Goal: Task Accomplishment & Management: Manage account settings

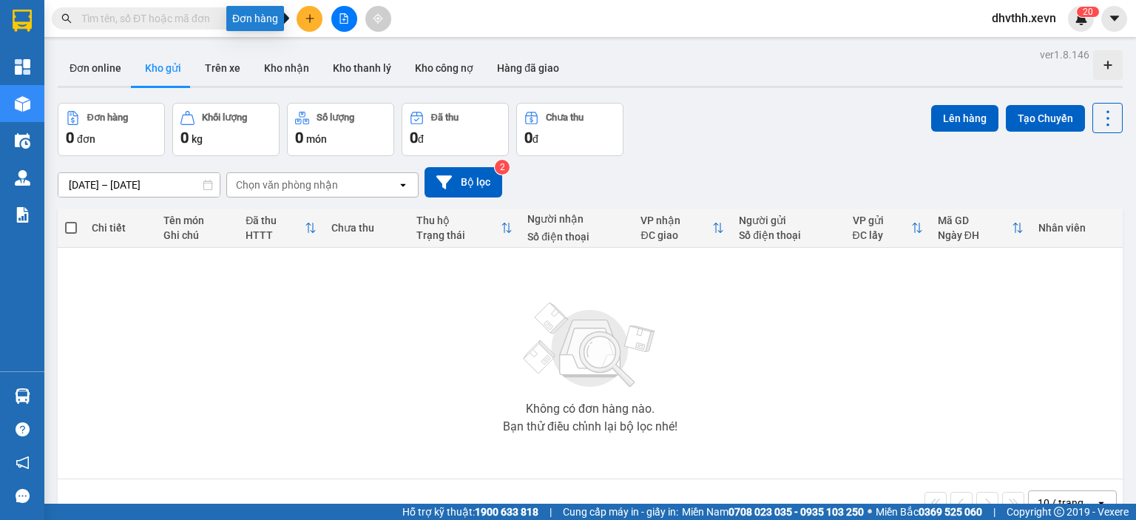
click at [306, 16] on icon "plus" at bounding box center [310, 18] width 10 height 10
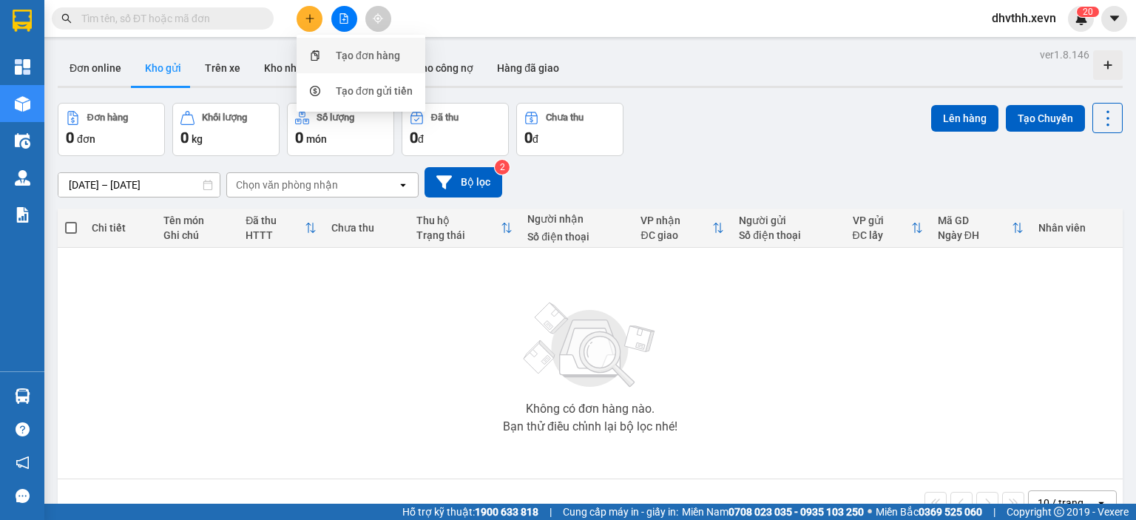
click at [345, 58] on div "Tạo đơn hàng" at bounding box center [368, 55] width 64 height 16
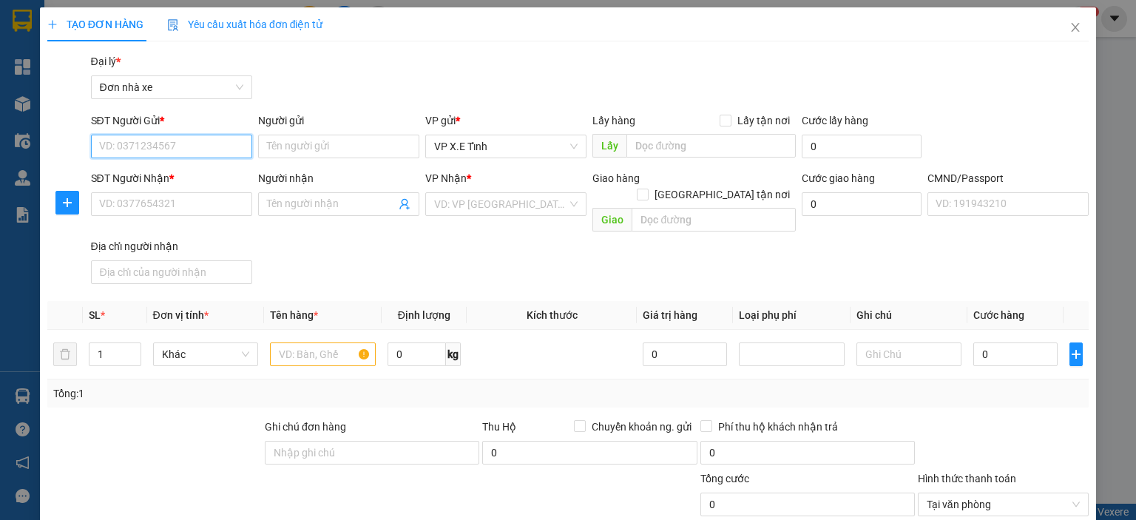
click at [184, 146] on input "SĐT Người Gửi *" at bounding box center [171, 147] width 161 height 24
click at [1070, 24] on icon "close" at bounding box center [1076, 27] width 12 height 12
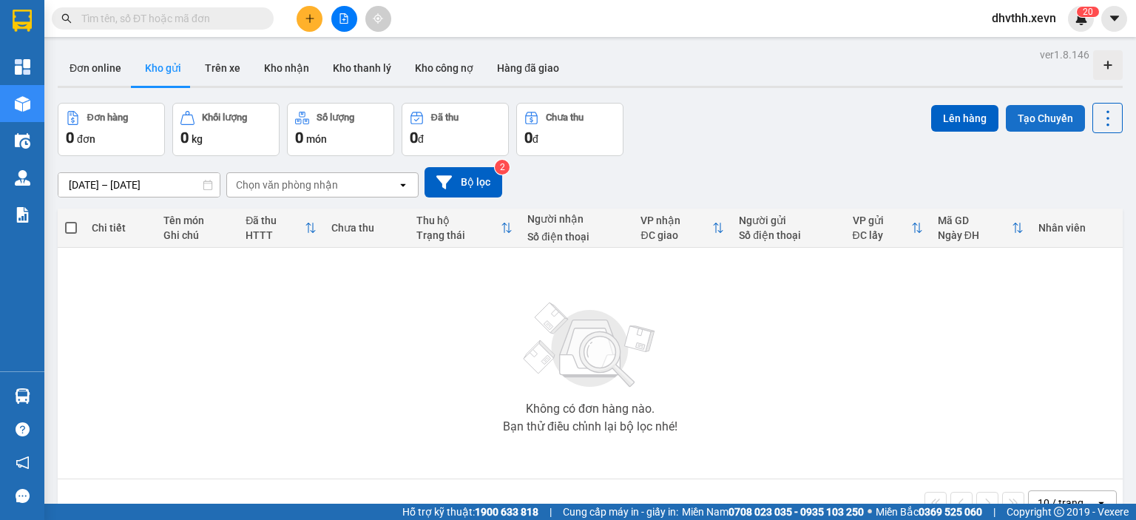
click at [1042, 122] on button "Tạo Chuyến" at bounding box center [1045, 118] width 79 height 27
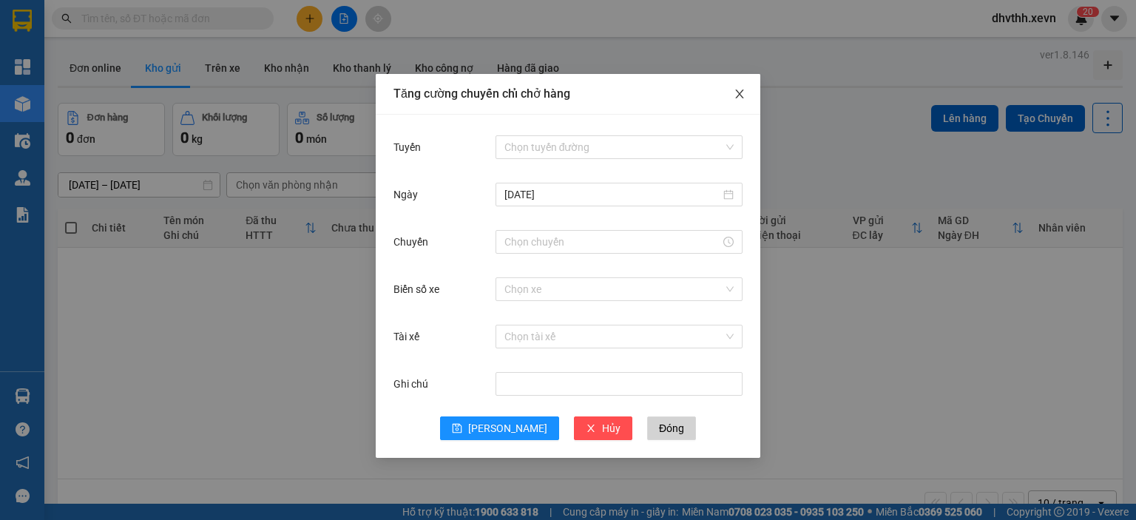
click at [743, 97] on icon "close" at bounding box center [740, 94] width 12 height 12
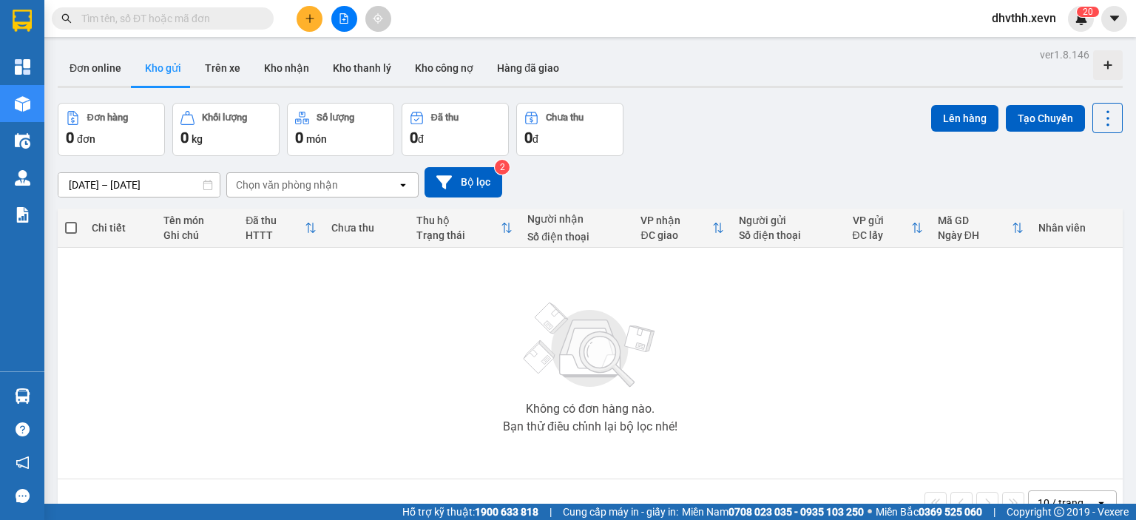
click at [805, 82] on div "Đơn online Kho gửi Trên xe Kho nhận Kho thanh lý Kho công nợ Hàng đã giao" at bounding box center [590, 69] width 1065 height 39
click at [1083, 20] on img at bounding box center [1081, 18] width 13 height 13
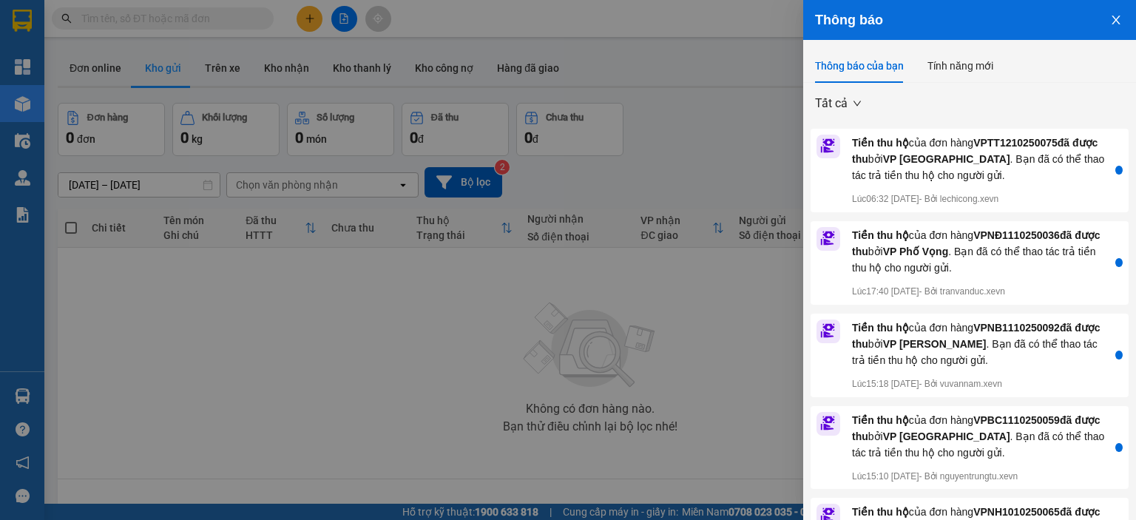
click at [1110, 16] on icon "close" at bounding box center [1116, 20] width 12 height 12
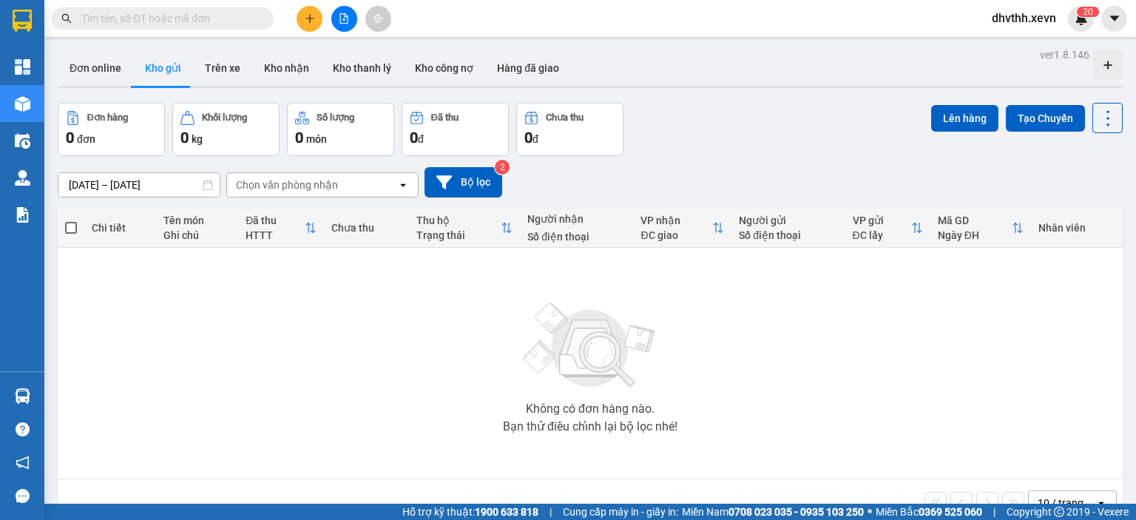
click at [317, 301] on div "Không có đơn hàng nào. Bạn thử điều chỉnh lại bộ lọc nhé!" at bounding box center [590, 363] width 1050 height 222
click at [314, 16] on icon "plus" at bounding box center [310, 18] width 10 height 10
click at [341, 52] on div "Tạo đơn hàng" at bounding box center [368, 55] width 64 height 16
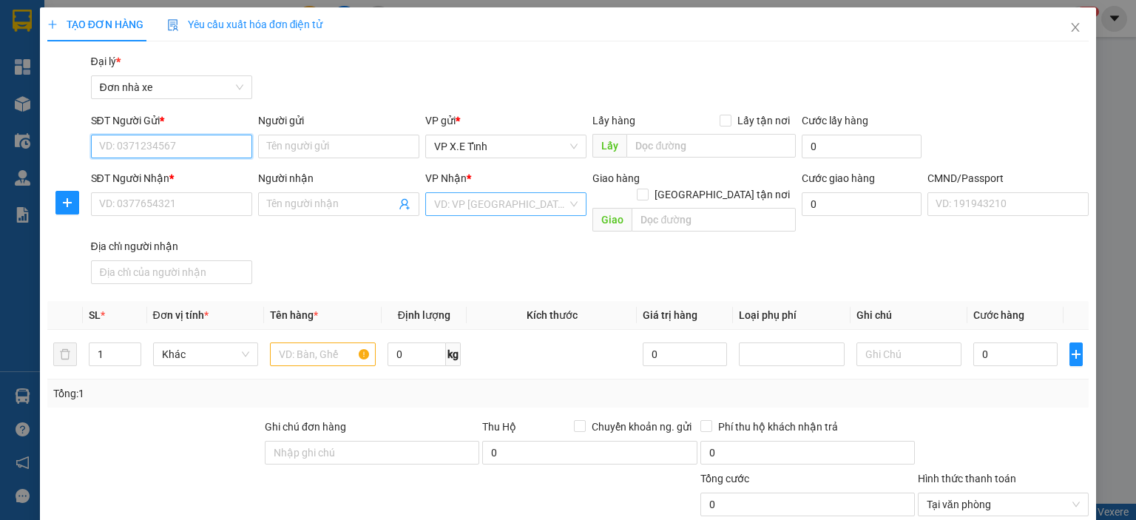
click at [571, 206] on div "VD: VP [GEOGRAPHIC_DATA]" at bounding box center [505, 204] width 161 height 24
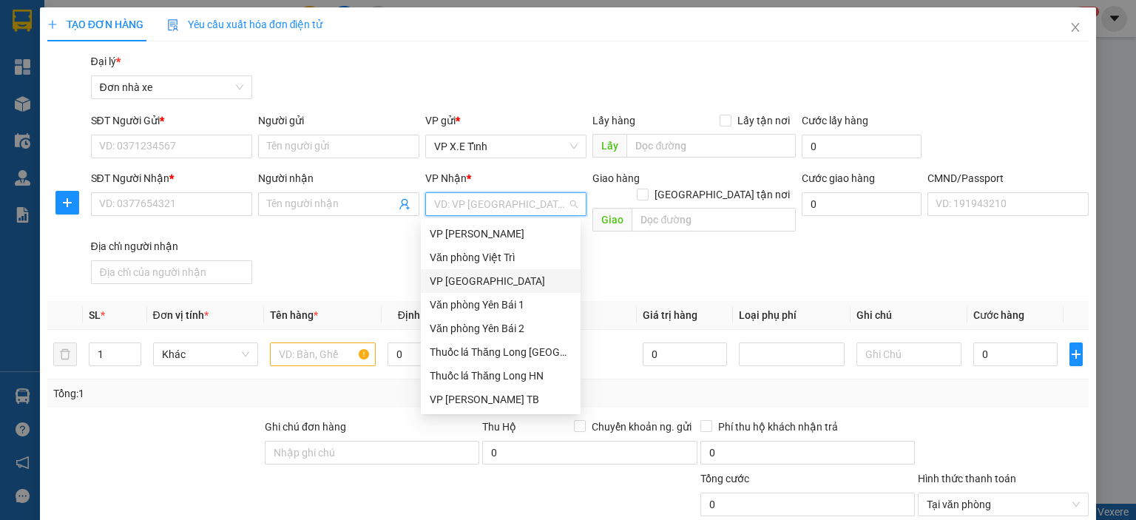
type input "v"
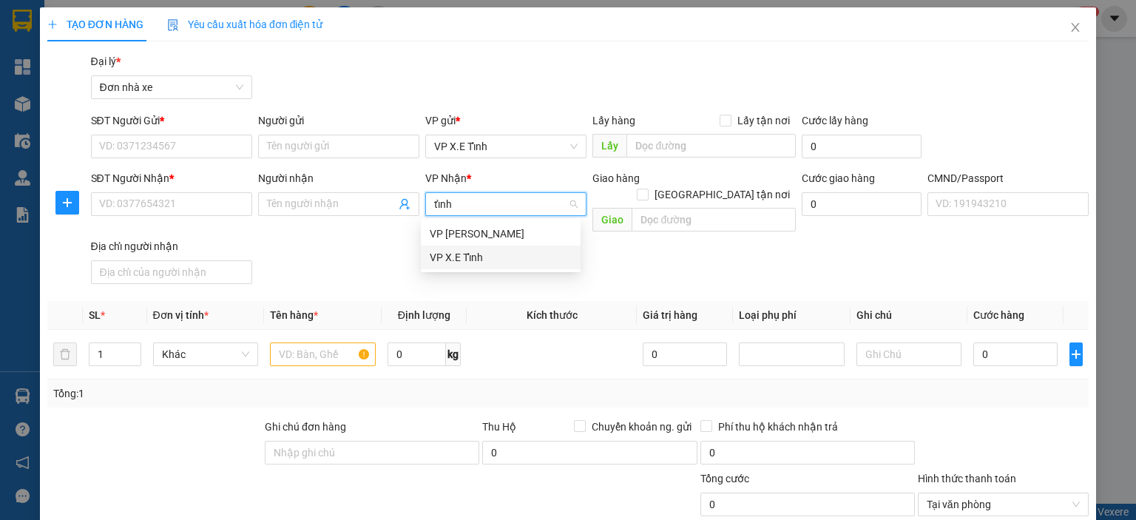
type input "tỉnh"
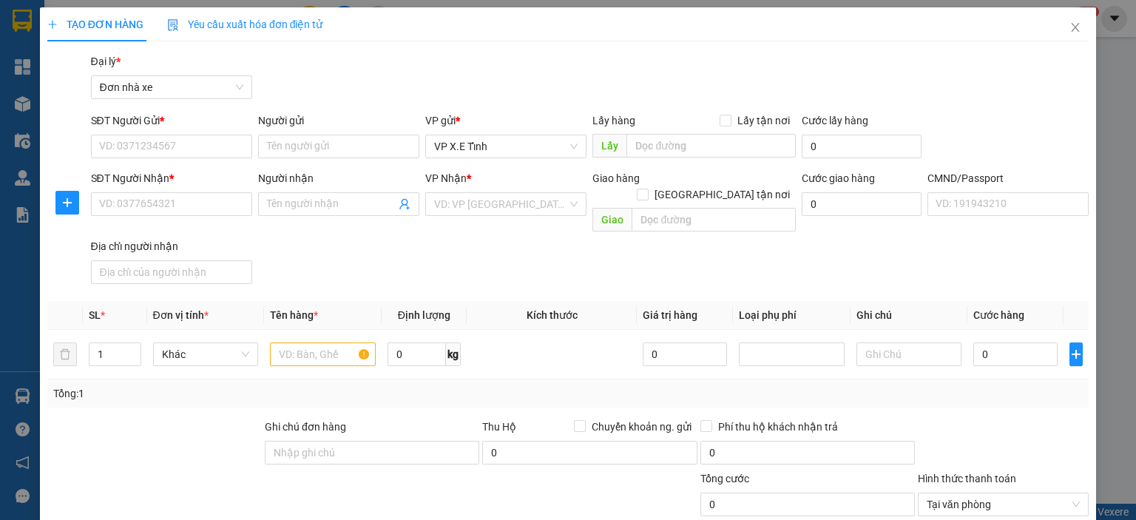
click at [636, 260] on div "SĐT Người Nhận * VD: 0377654321 Người nhận Tên người nhận VP Nhận * VD: VP Sài …" at bounding box center [590, 230] width 1004 height 120
click at [223, 144] on input "SĐT Người Gửi *" at bounding box center [171, 147] width 161 height 24
click at [465, 147] on span "VP X.E Tỉnh" at bounding box center [505, 146] width 143 height 22
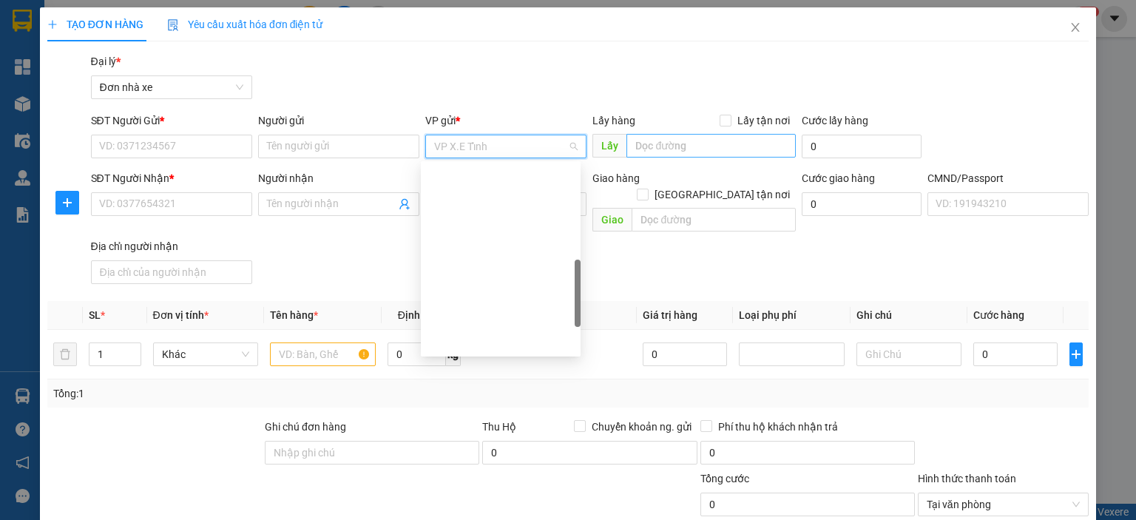
scroll to position [355, 0]
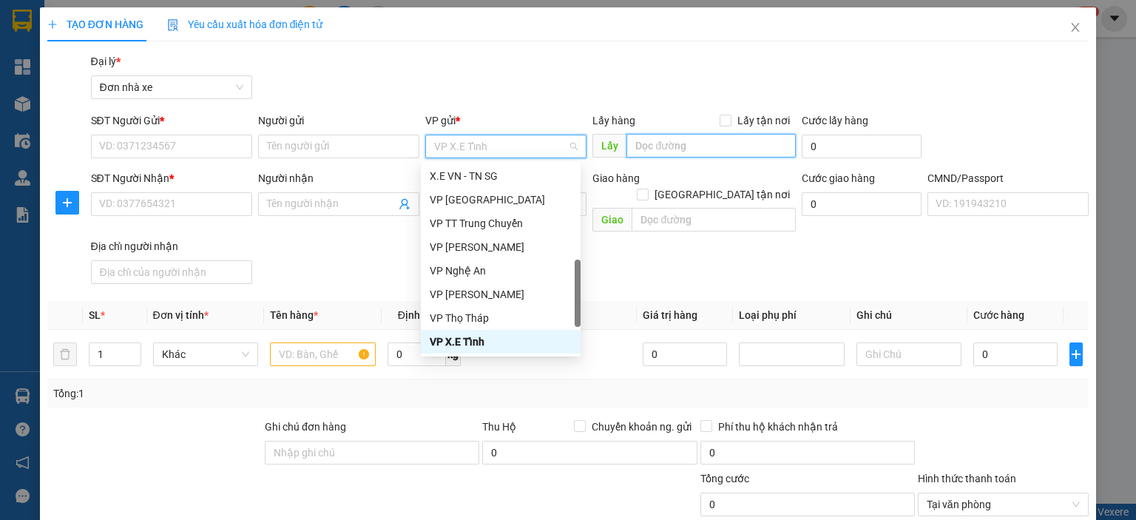
click at [638, 147] on input "text" at bounding box center [711, 146] width 169 height 24
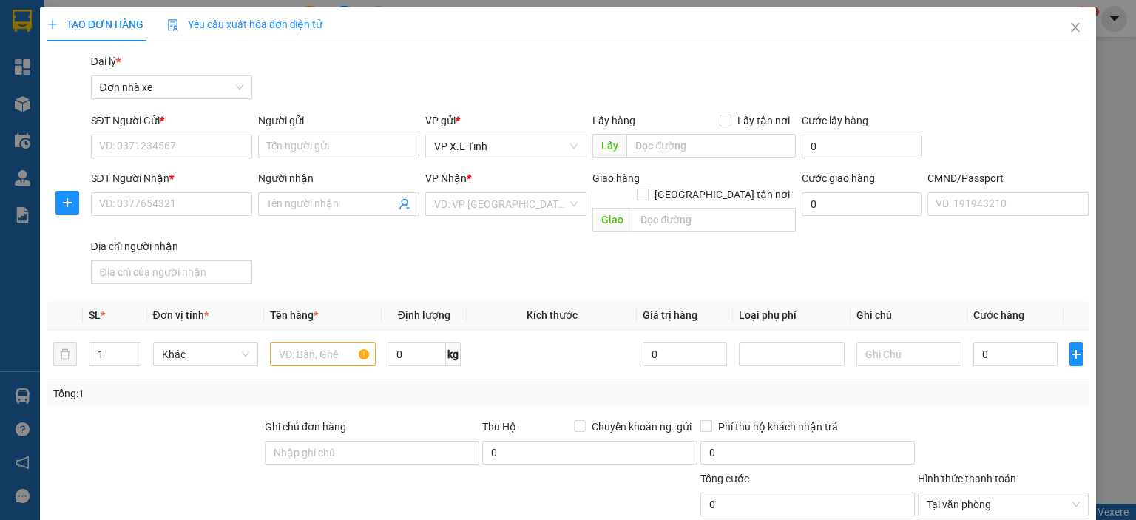
click at [632, 87] on div "Gói vận chuyển * Tiêu chuẩn Đại lý * Đơn nhà xe" at bounding box center [590, 79] width 1004 height 52
click at [1056, 32] on span "Close" at bounding box center [1075, 27] width 41 height 41
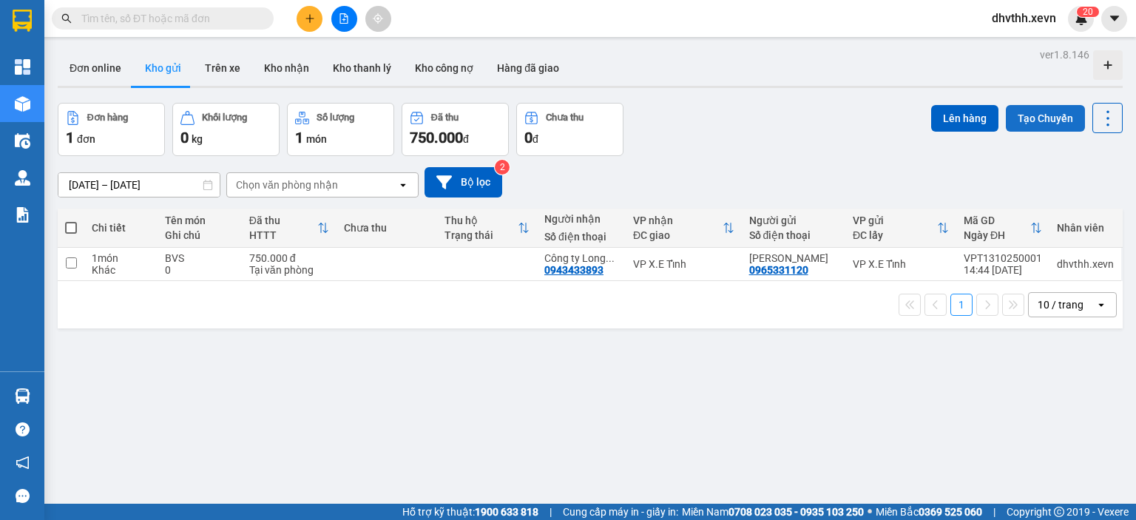
click at [1015, 118] on button "Tạo Chuyến" at bounding box center [1045, 118] width 79 height 27
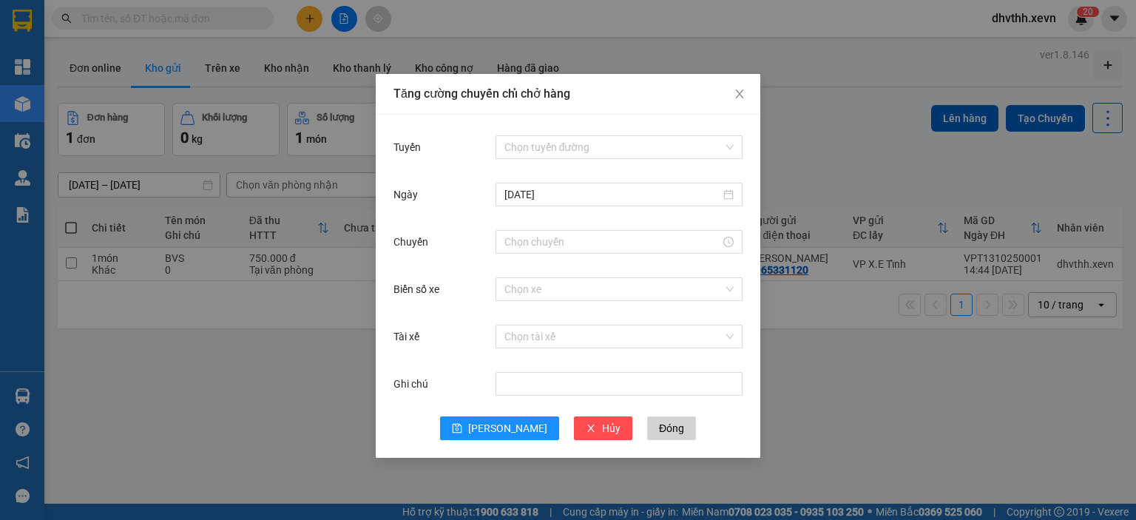
click at [894, 67] on div "Tăng cường chuyến chỉ chở hàng Tuyến Chọn tuyến đường Ngày 13/10/2025 Chuyến Bi…" at bounding box center [568, 260] width 1136 height 520
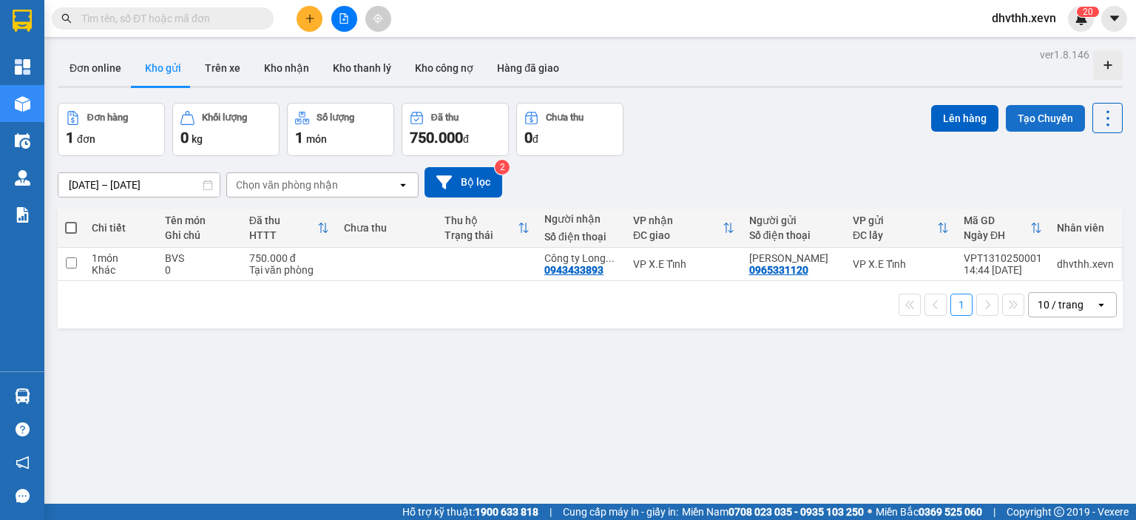
click at [1016, 122] on button "Tạo Chuyến" at bounding box center [1045, 118] width 79 height 27
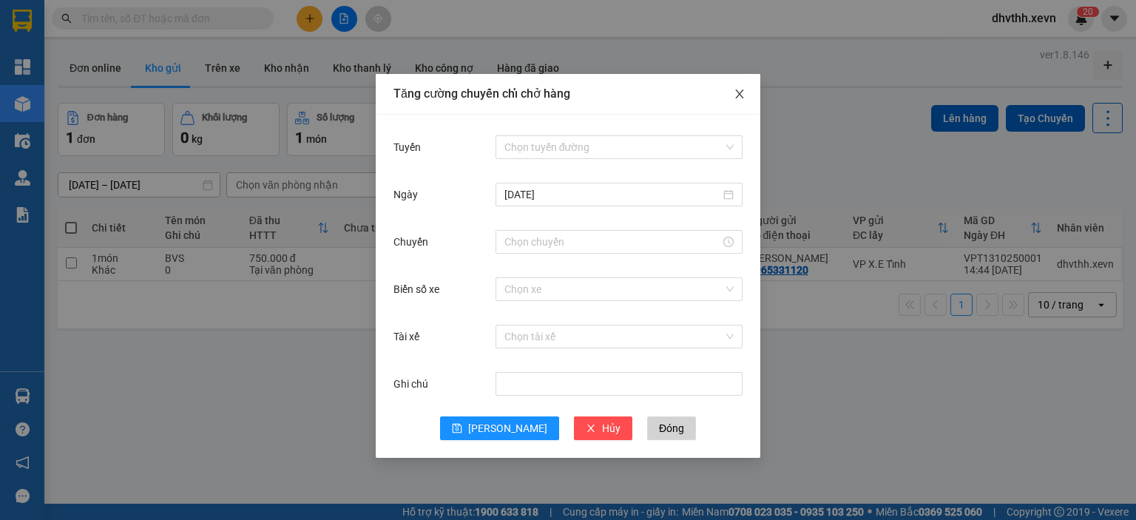
click at [740, 100] on icon "close" at bounding box center [740, 94] width 12 height 12
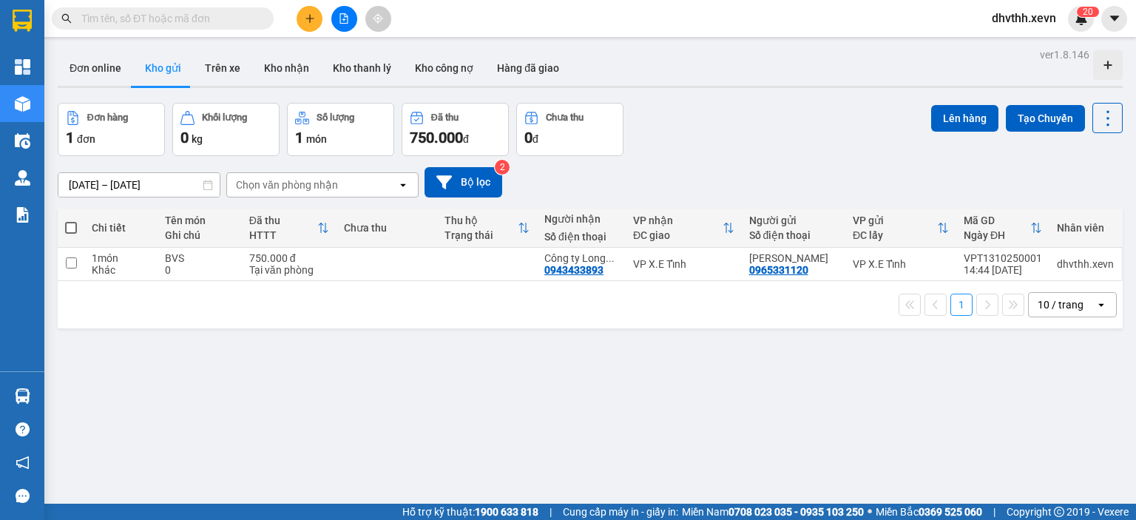
click at [840, 64] on div "Đơn online Kho gửi Trên xe Kho nhận Kho thanh lý Kho công nợ Hàng đã giao" at bounding box center [590, 69] width 1065 height 39
click at [952, 116] on button "Lên hàng" at bounding box center [964, 118] width 67 height 27
click at [76, 263] on input "checkbox" at bounding box center [71, 262] width 11 height 11
checkbox input "true"
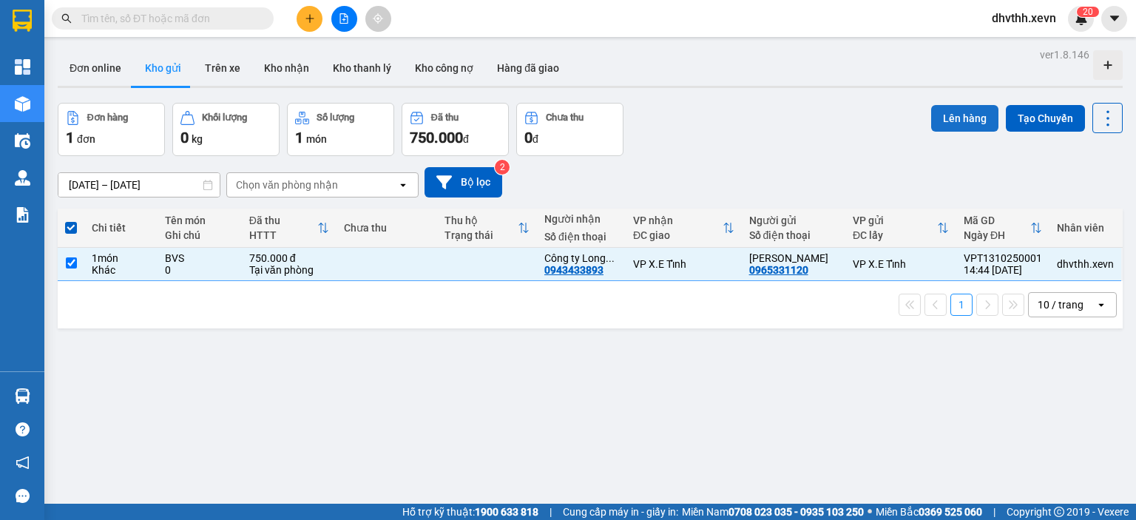
click at [963, 124] on button "Lên hàng" at bounding box center [964, 118] width 67 height 27
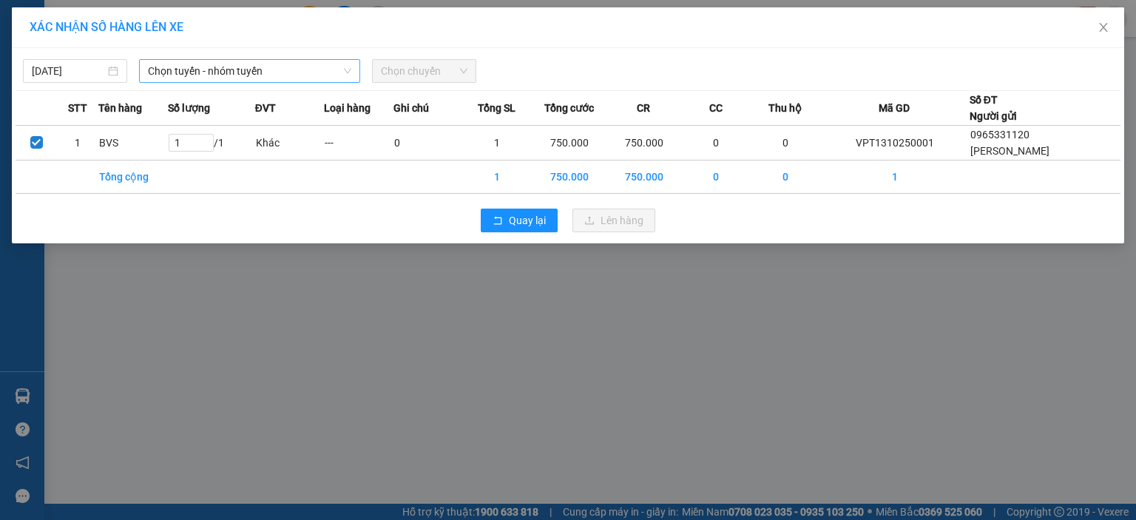
click at [260, 81] on span "Chọn tuyến - nhóm tuyến" at bounding box center [249, 71] width 203 height 22
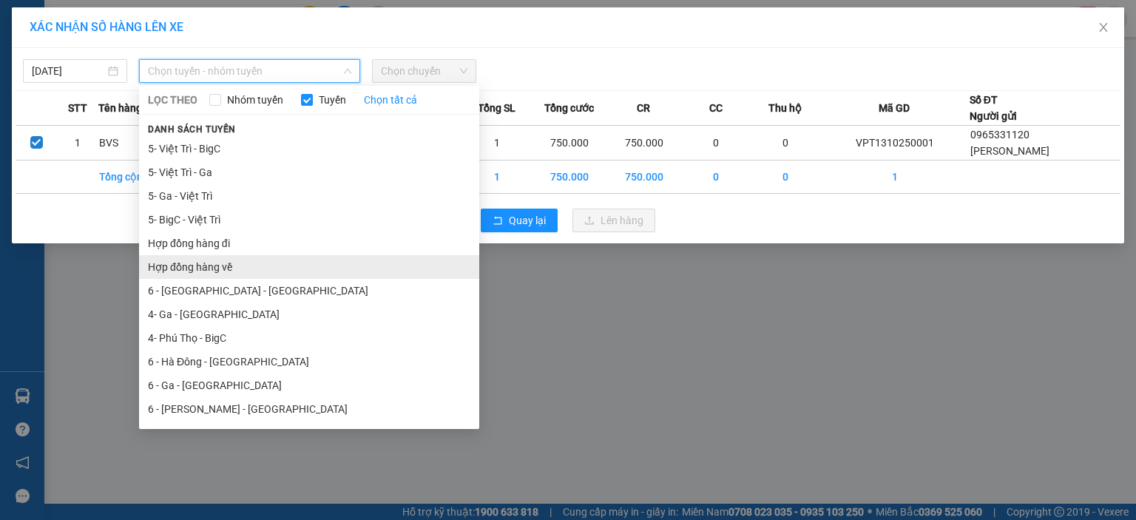
click at [287, 257] on li "Hợp đồng hàng về" at bounding box center [309, 267] width 340 height 24
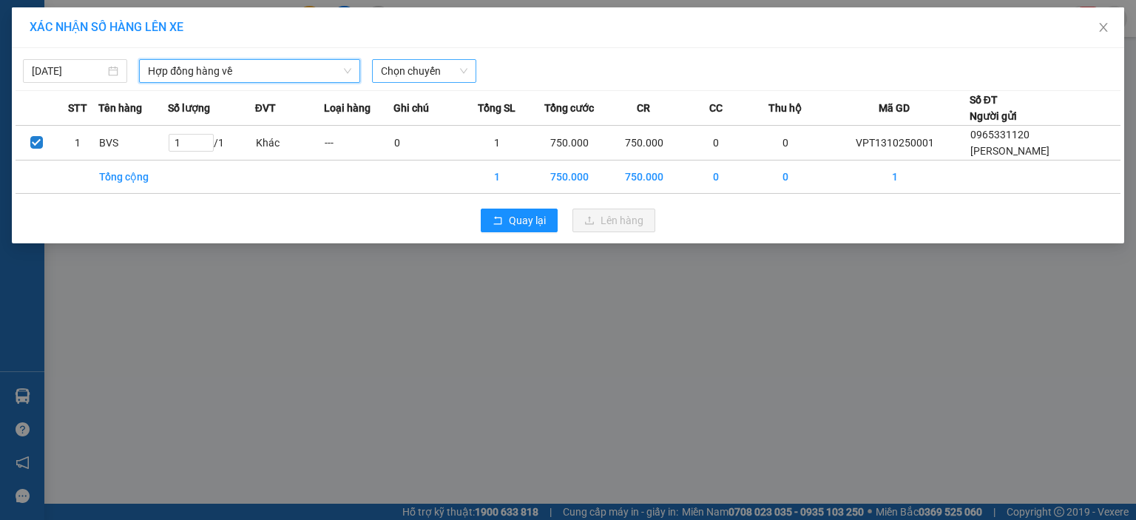
click at [459, 71] on span "Chọn chuyến" at bounding box center [424, 71] width 87 height 22
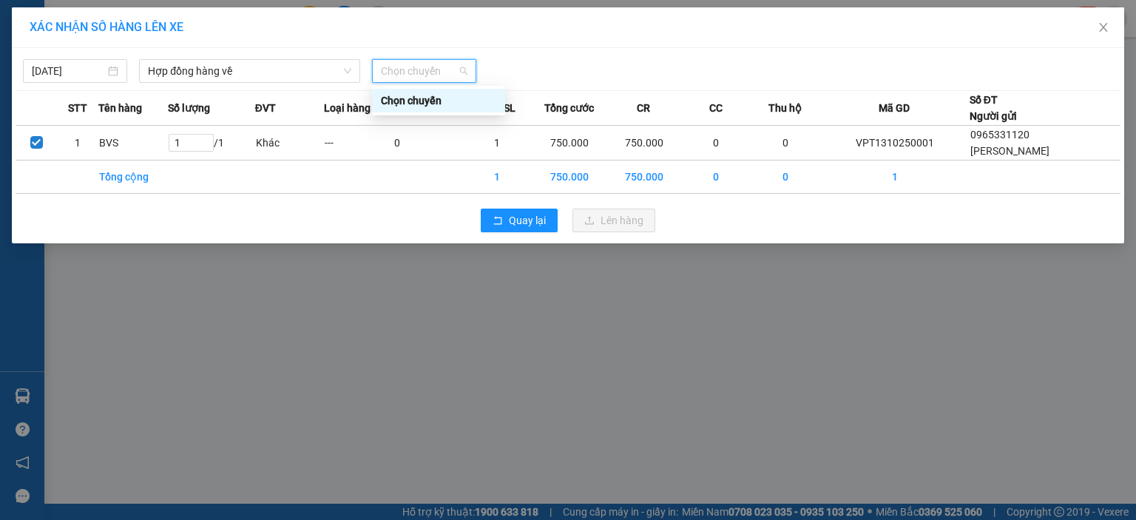
click at [580, 55] on div "[DATE] Hợp đồng hàng về LỌC THEO Nhóm tuyến Tuyến Chọn tất cả Danh sách tuyến 5…" at bounding box center [568, 67] width 1105 height 31
click at [459, 68] on span "Chọn chuyến" at bounding box center [424, 71] width 87 height 22
click at [600, 72] on div at bounding box center [708, 71] width 457 height 24
click at [459, 75] on span "Chọn chuyến" at bounding box center [424, 71] width 87 height 22
click at [447, 72] on span "Chọn chuyến" at bounding box center [424, 71] width 87 height 22
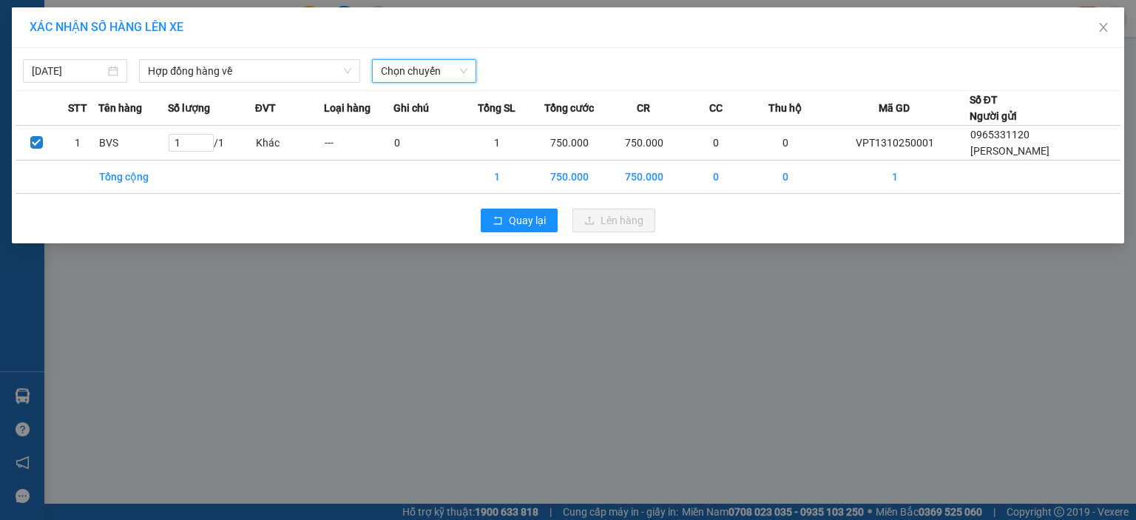
click at [442, 72] on span "Chọn chuyến" at bounding box center [424, 71] width 87 height 22
click at [337, 72] on span "Chọn tuyến - nhóm tuyến" at bounding box center [249, 71] width 203 height 22
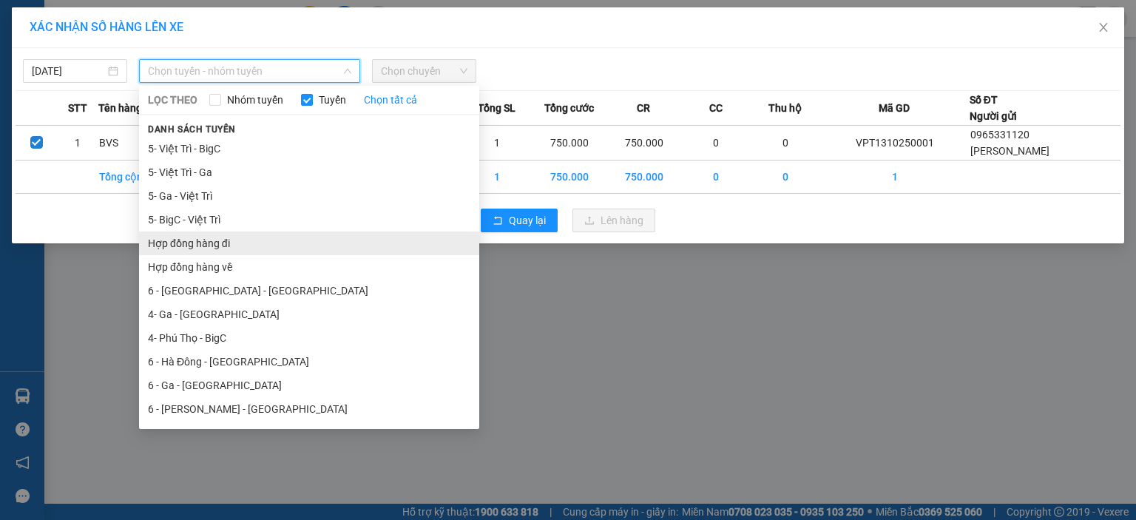
click at [223, 245] on li "Hợp đồng hàng đi" at bounding box center [309, 244] width 340 height 24
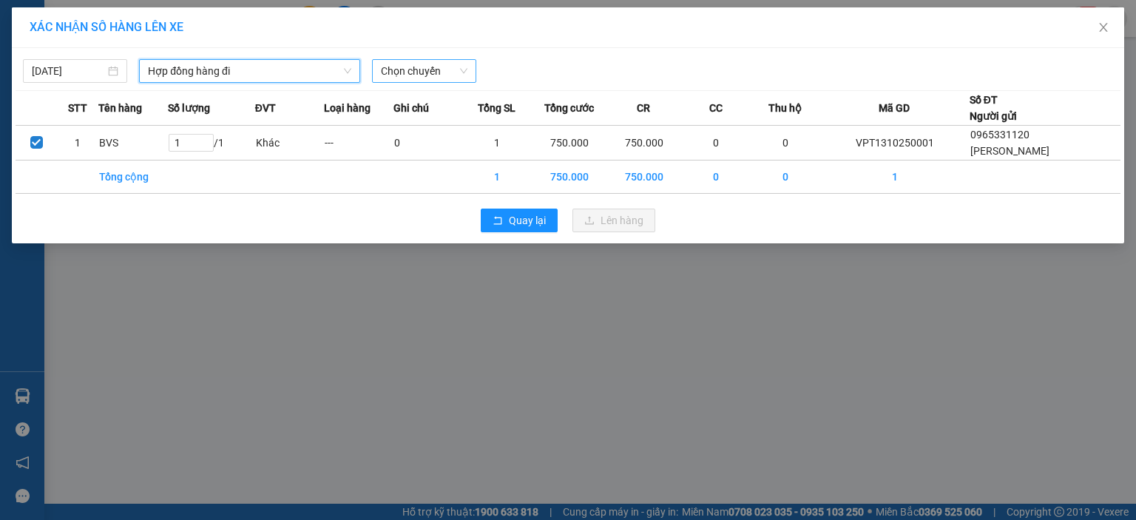
click at [465, 67] on span "Chọn chuyến" at bounding box center [424, 71] width 87 height 22
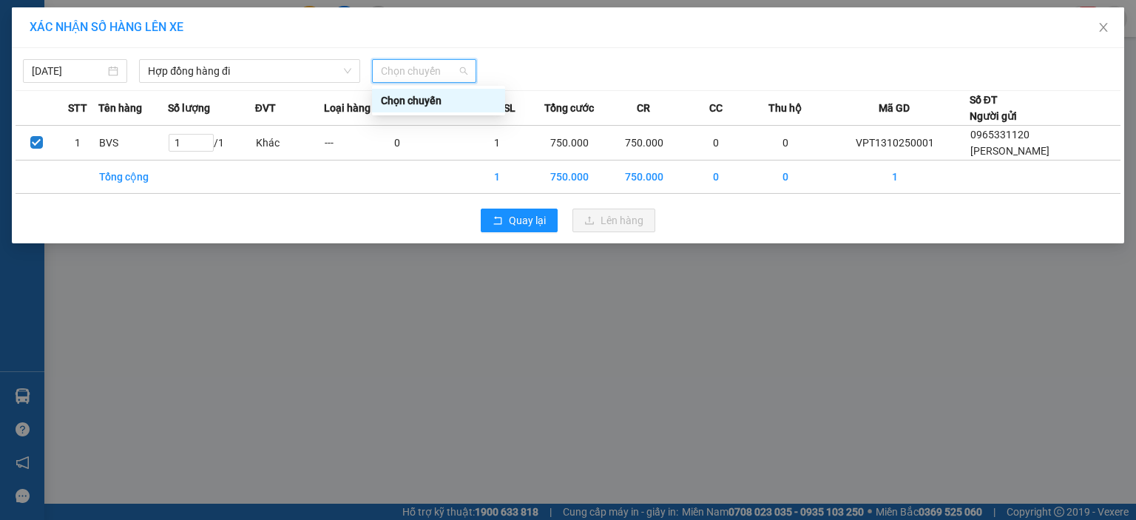
click at [580, 59] on div at bounding box center [708, 71] width 457 height 24
click at [425, 73] on span "Chọn chuyến" at bounding box center [424, 71] width 87 height 22
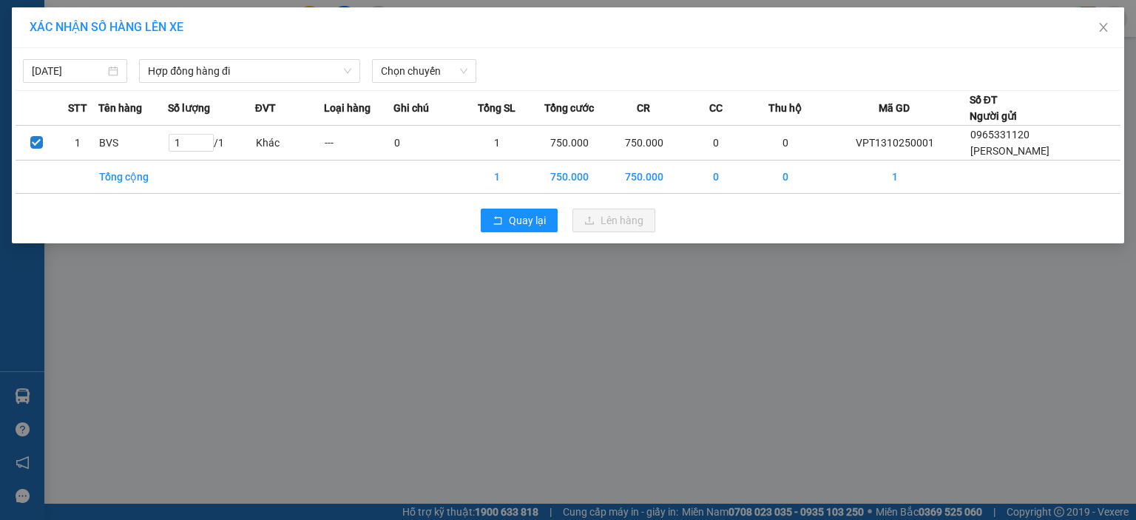
click at [641, 63] on div at bounding box center [708, 71] width 457 height 24
click at [612, 345] on div "XÁC NHẬN SỐ HÀNG LÊN XE [DATE] Hợp đồng hàng đi LỌC THEO Nhóm tuyến Tuyến Chọn …" at bounding box center [568, 260] width 1136 height 520
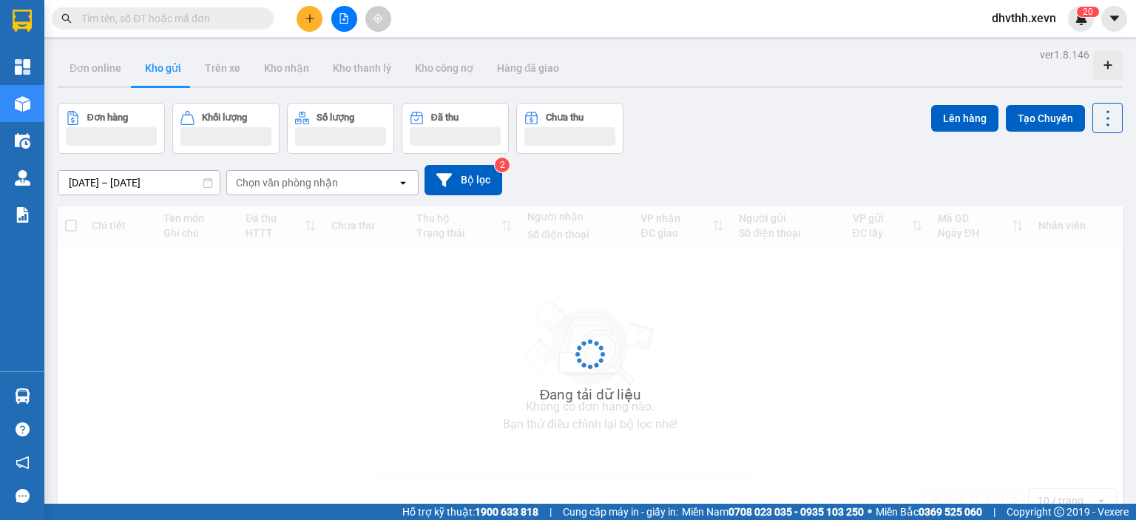
click at [612, 345] on div "ver 1.8.146 Đơn online Kho gửi Trên xe Kho nhận Kho thanh lý Kho công nợ Hàng đ…" at bounding box center [590, 304] width 1077 height 520
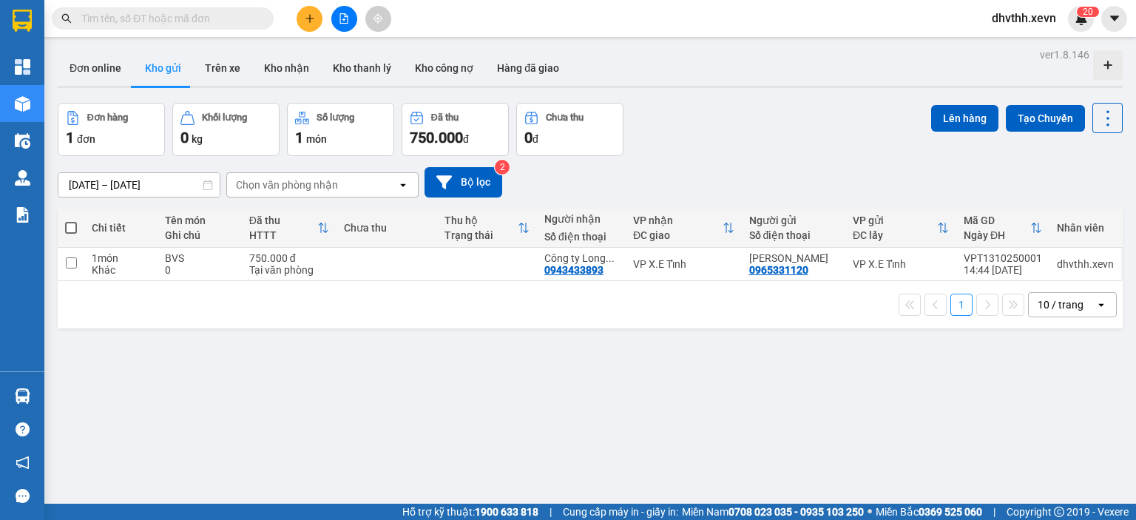
click at [800, 161] on div "11/10/2025 – 13/10/2025 Press the down arrow key to interact with the calendar …" at bounding box center [590, 182] width 1065 height 53
click at [1025, 118] on button "Tạo Chuyến" at bounding box center [1045, 118] width 79 height 27
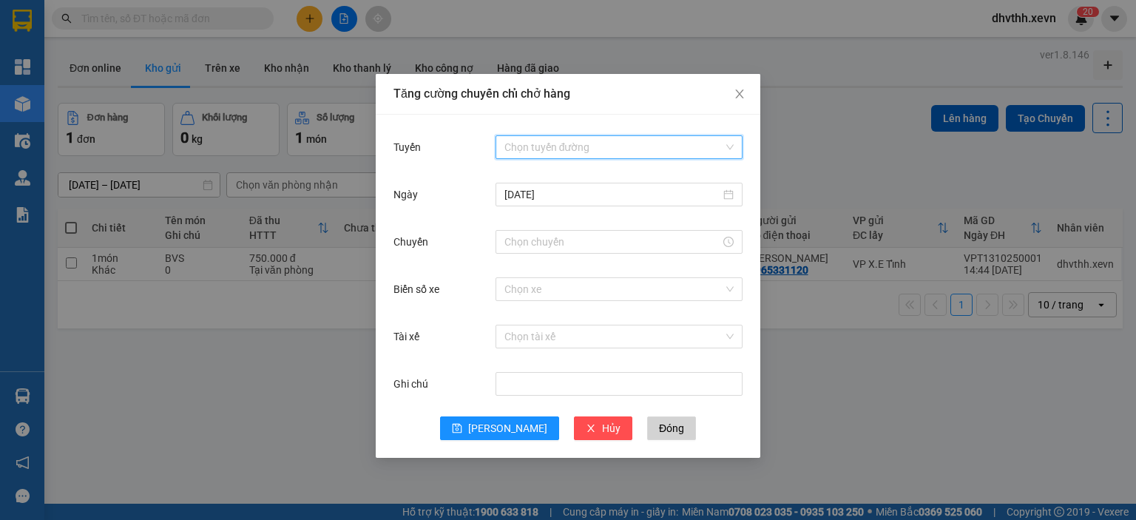
click at [547, 154] on input "Tuyến" at bounding box center [613, 147] width 219 height 22
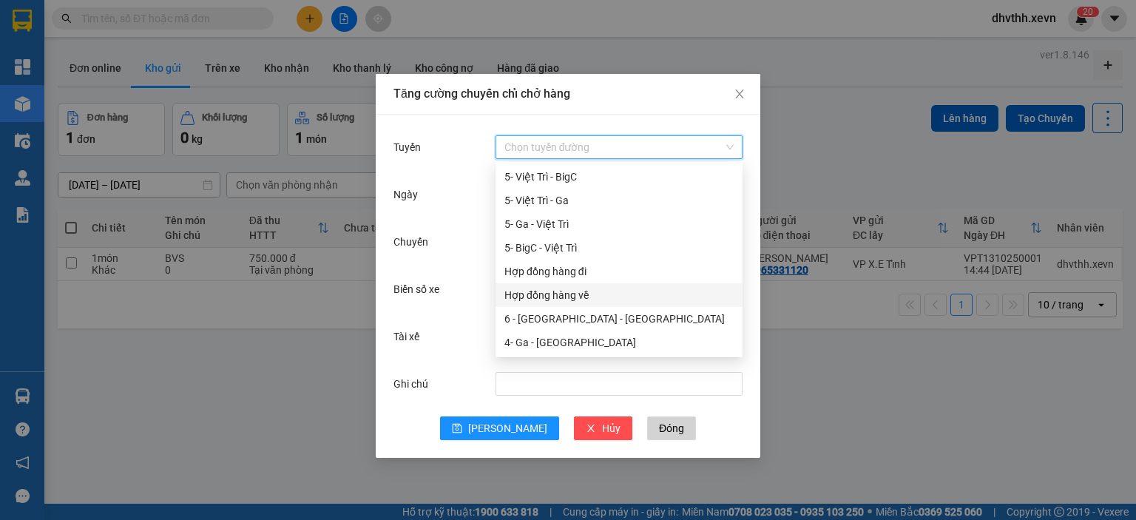
click at [558, 299] on div "Hợp đồng hàng về" at bounding box center [618, 295] width 229 height 16
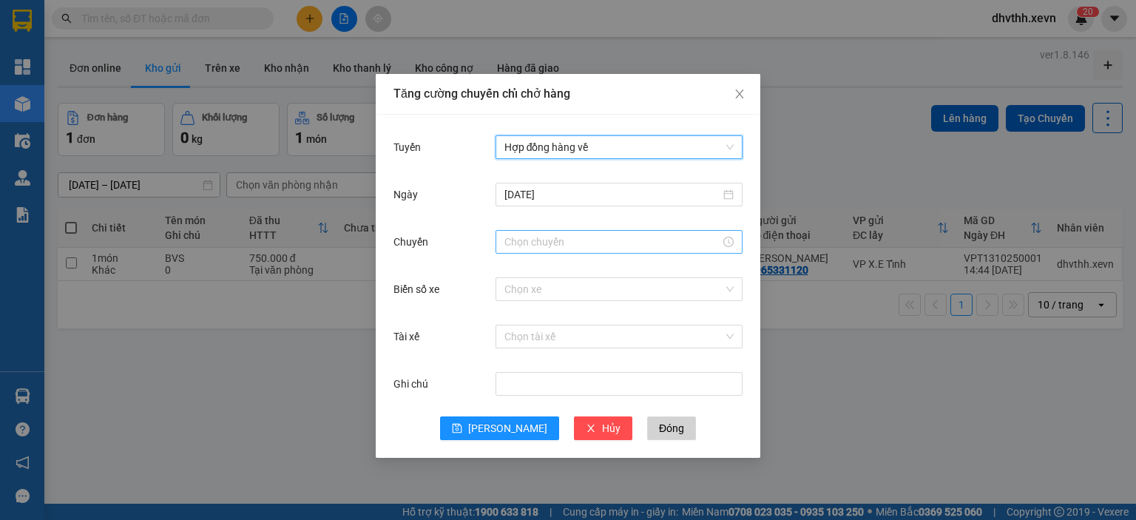
click at [527, 245] on input "Chuyến" at bounding box center [612, 242] width 216 height 16
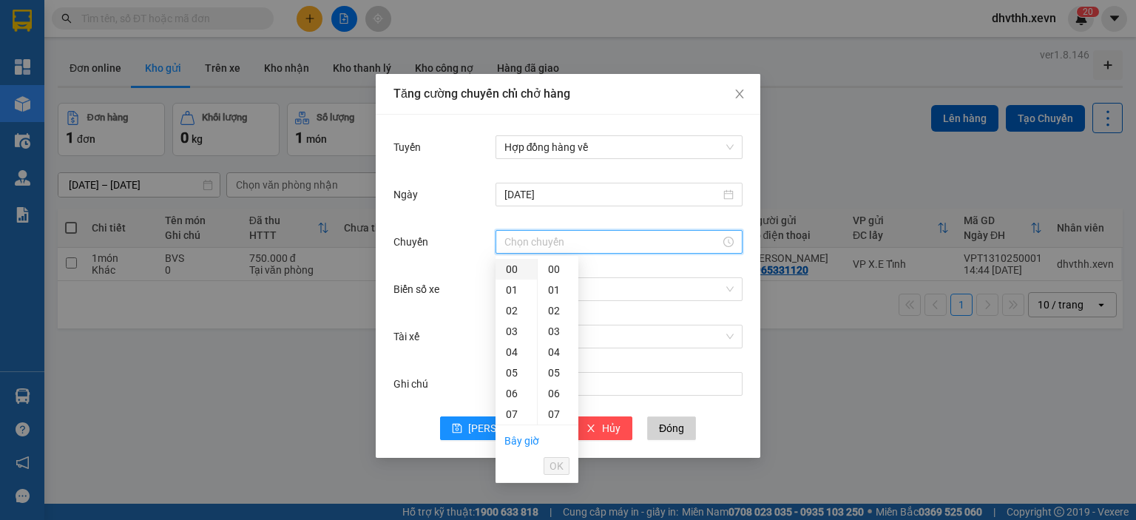
click at [518, 268] on div "00" at bounding box center [516, 269] width 41 height 21
click at [515, 316] on div "08" at bounding box center [516, 312] width 41 height 21
type input "08:00"
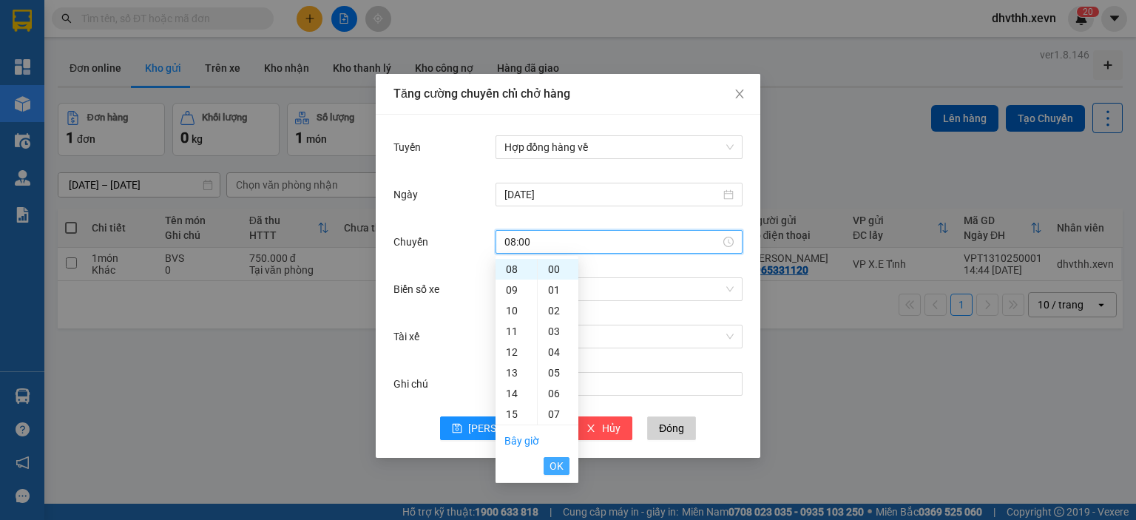
click at [557, 470] on span "OK" at bounding box center [557, 466] width 14 height 16
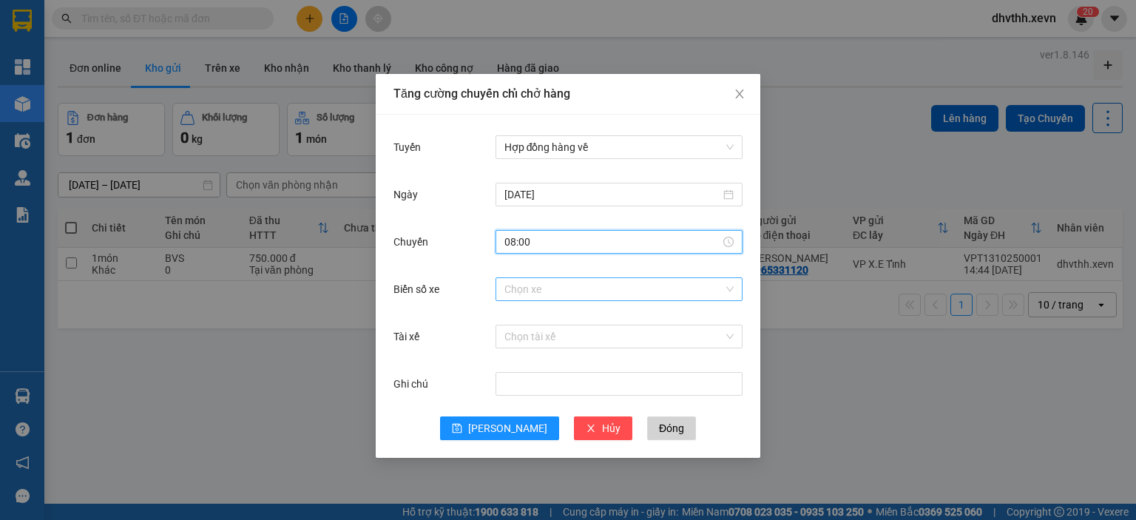
click at [566, 294] on input "Biển số xe" at bounding box center [613, 289] width 219 height 22
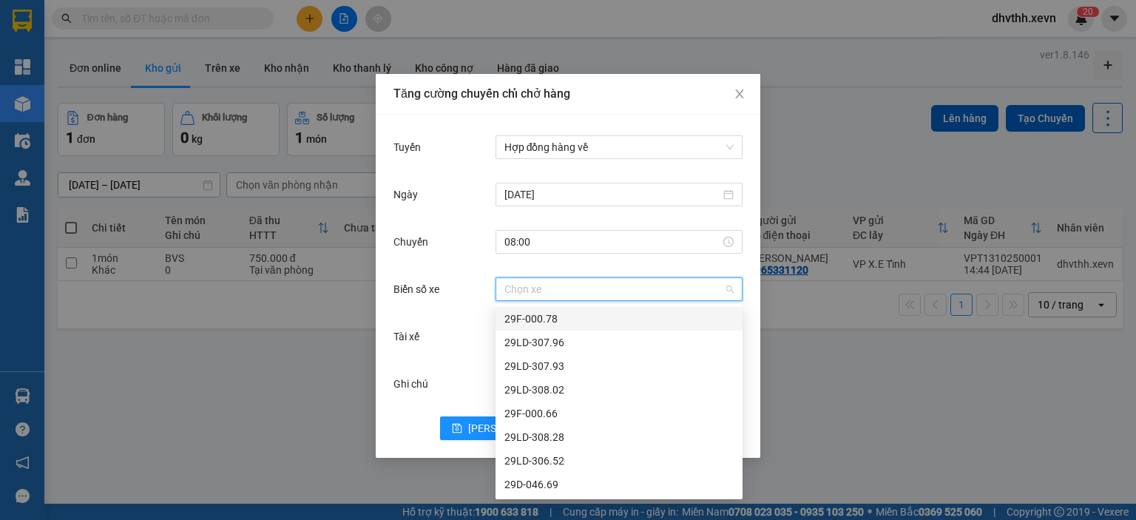
click at [828, 353] on div "Tăng cường chuyến chỉ chở hàng Tuyến Hợp đồng hàng về Ngày 13/10/2025 Chuyến 08…" at bounding box center [568, 260] width 1136 height 520
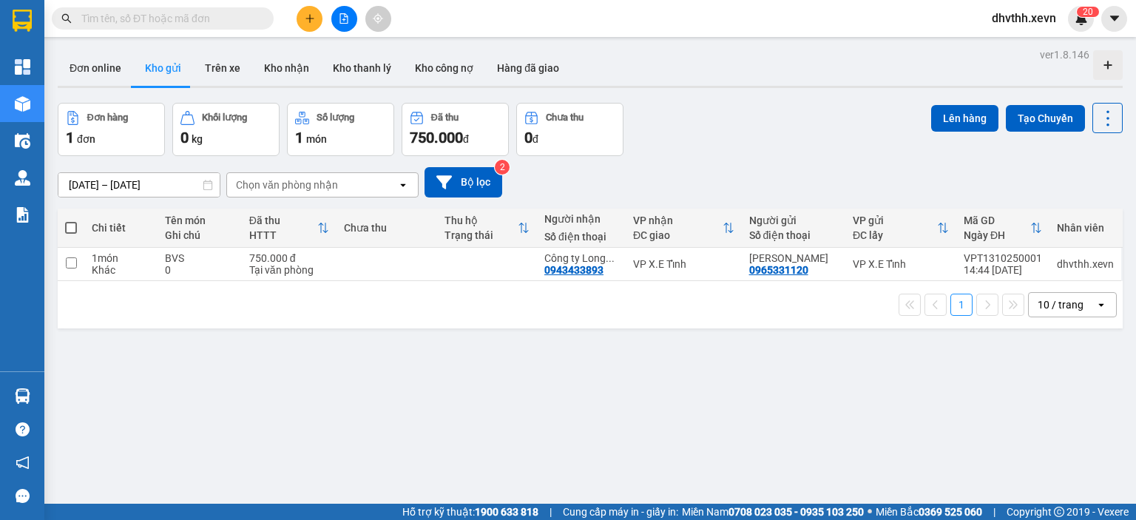
click at [763, 98] on div "ver 1.8.146 Đơn online Kho gửi Trên xe Kho nhận Kho thanh lý Kho công nợ Hàng đ…" at bounding box center [590, 304] width 1077 height 520
click at [1032, 124] on button "Tạo Chuyến" at bounding box center [1045, 118] width 79 height 27
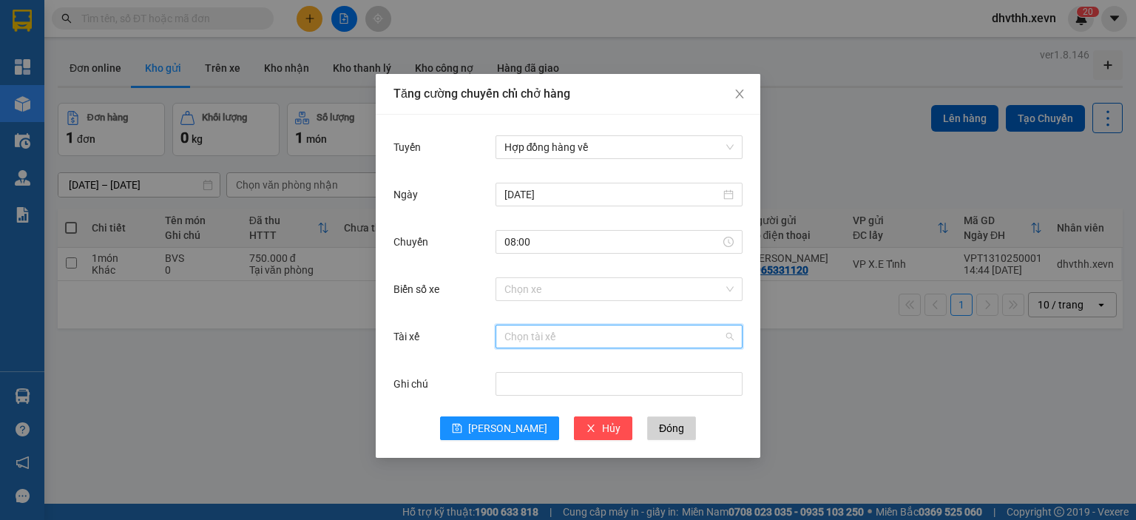
click at [584, 335] on input "Tài xế" at bounding box center [613, 336] width 219 height 22
type input "lê đình"
click at [579, 366] on div "[PERSON_NAME]" at bounding box center [618, 366] width 229 height 16
click at [574, 295] on input "Biển số xe" at bounding box center [613, 289] width 219 height 22
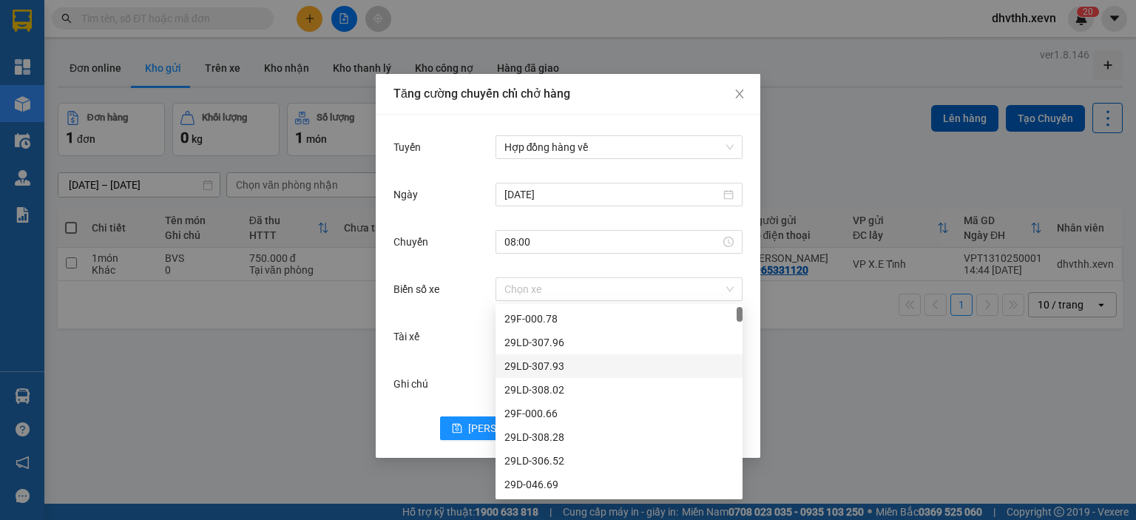
click at [754, 378] on div "Tuyến Hợp đồng hàng về Ngày 13/10/2025 Chuyến 08:00 Biển số xe Chọn xe Tài xế L…" at bounding box center [568, 286] width 385 height 343
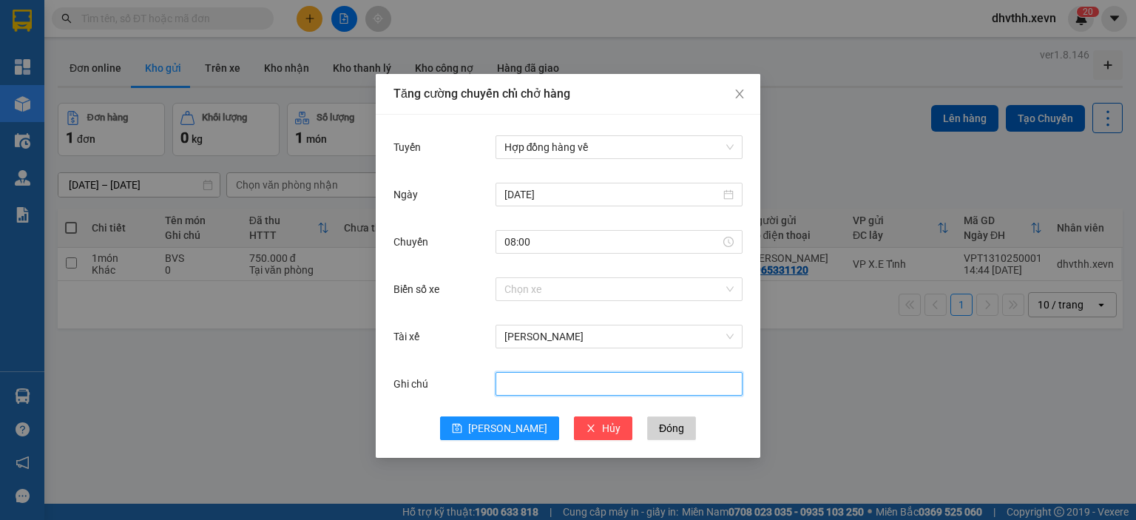
click at [669, 386] on input "Ghi chú" at bounding box center [619, 384] width 247 height 24
click at [601, 385] on input "10/09/2025 Bắc Ninh Hà Nội" at bounding box center [619, 384] width 247 height 24
type input "10/09/2025 Bắc Ninh đi Hà Nội"
click at [740, 360] on div "Tài xế Lê Đình Ngũ" at bounding box center [568, 345] width 349 height 47
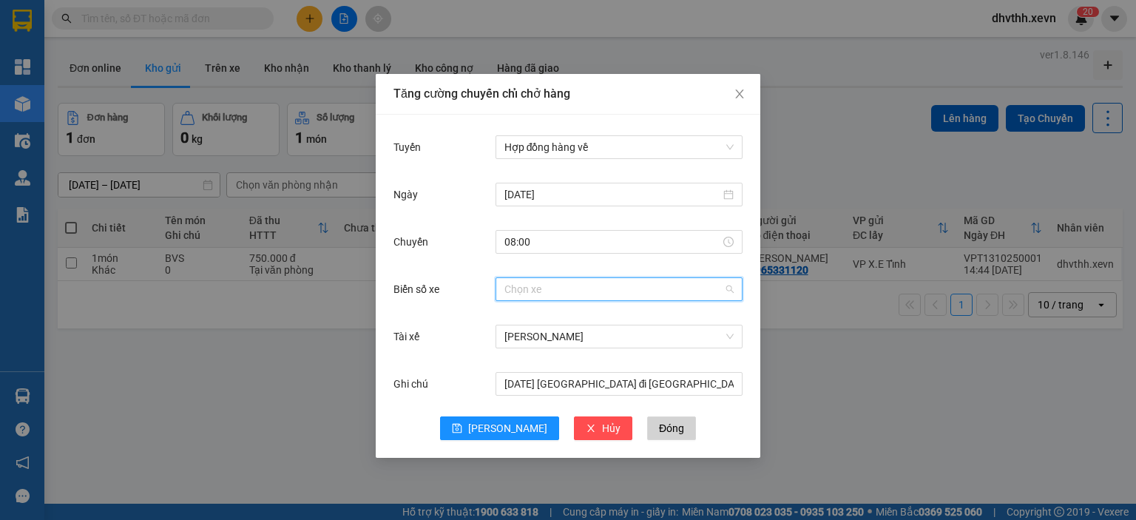
click at [624, 287] on input "Biển số xe" at bounding box center [613, 289] width 219 height 22
type input "6"
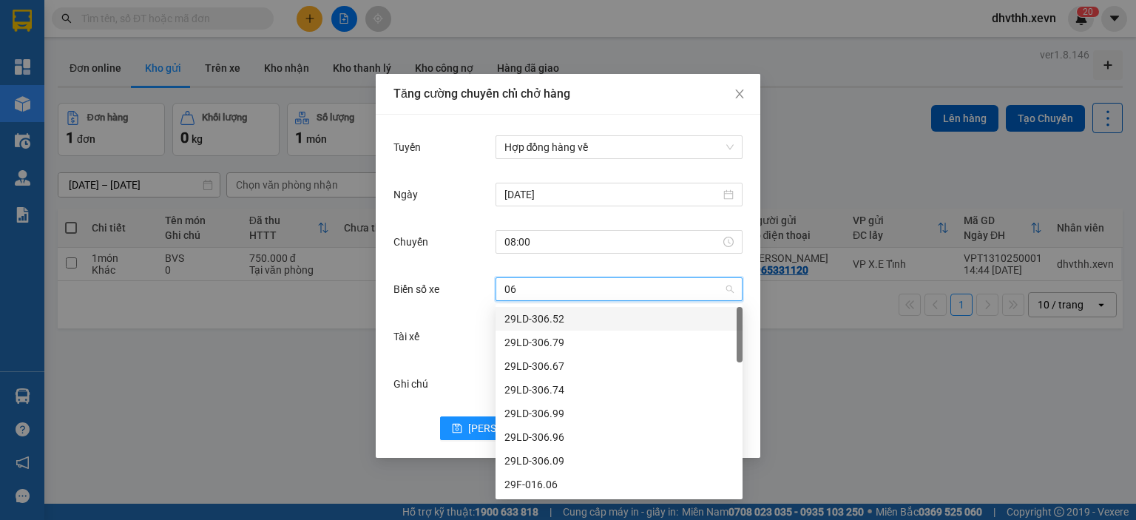
type input "069"
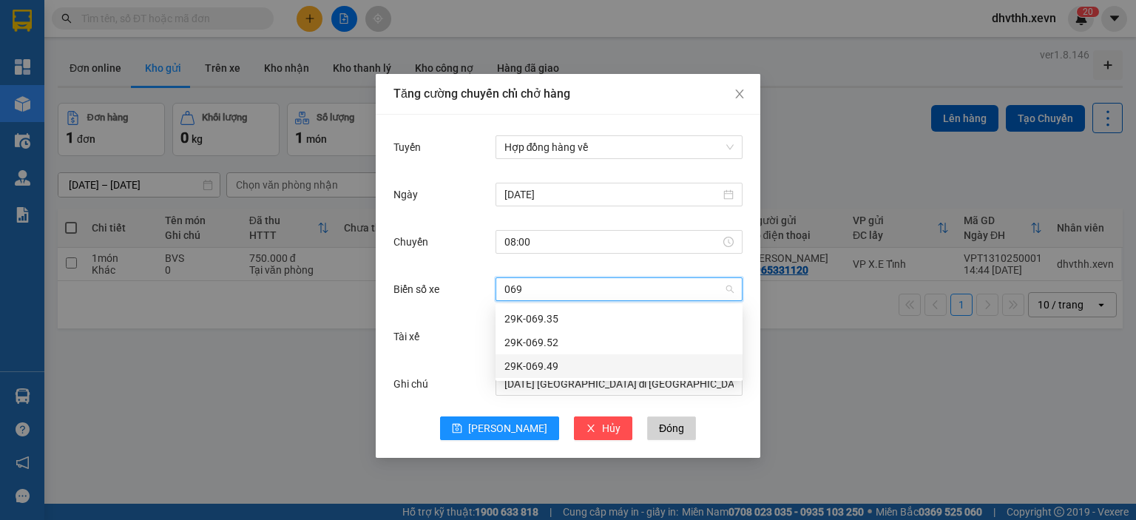
click at [589, 366] on div "29K-069.49" at bounding box center [618, 366] width 229 height 16
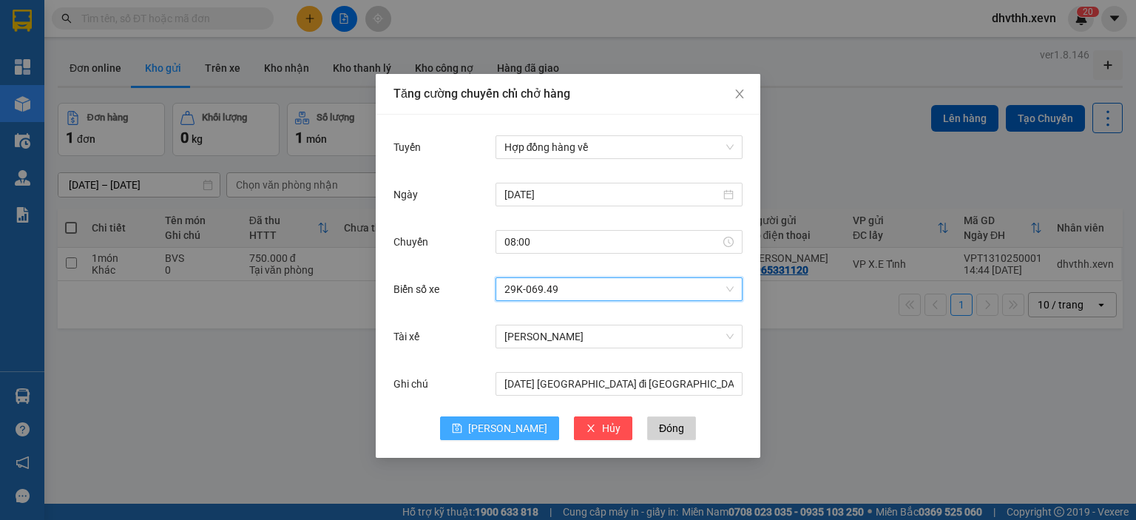
click at [509, 426] on span "Lưu" at bounding box center [507, 428] width 79 height 16
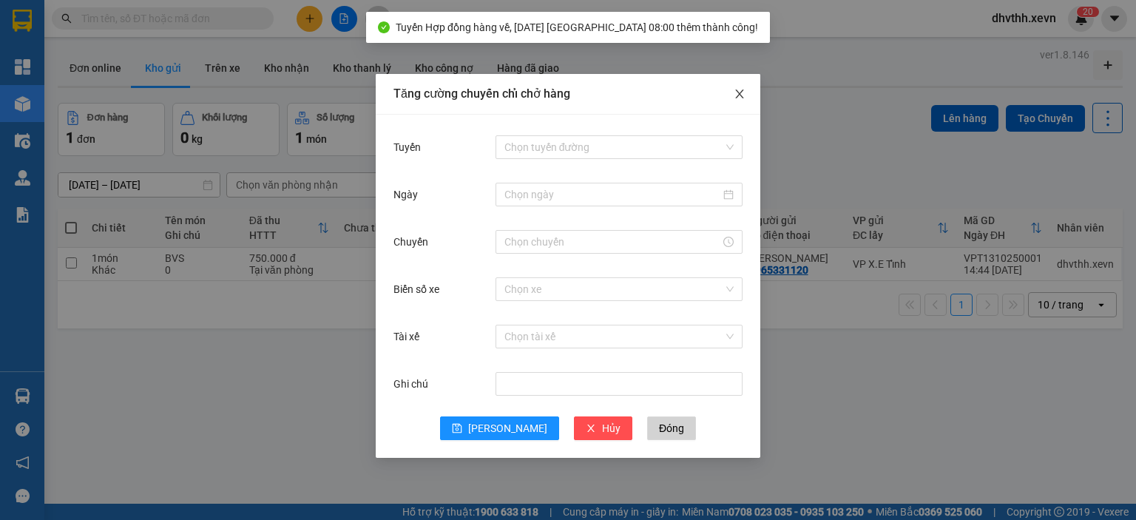
click at [742, 94] on icon "close" at bounding box center [740, 94] width 12 height 12
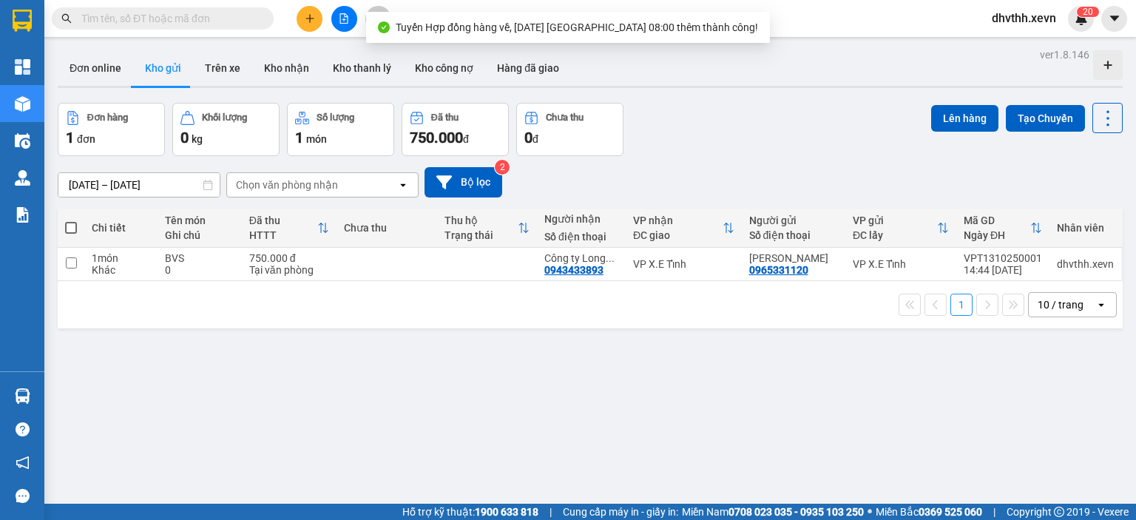
click at [811, 64] on div "Đơn online Kho gửi Trên xe Kho nhận Kho thanh lý Kho công nợ Hàng đã giao" at bounding box center [590, 69] width 1065 height 39
click at [71, 261] on input "checkbox" at bounding box center [71, 262] width 11 height 11
checkbox input "true"
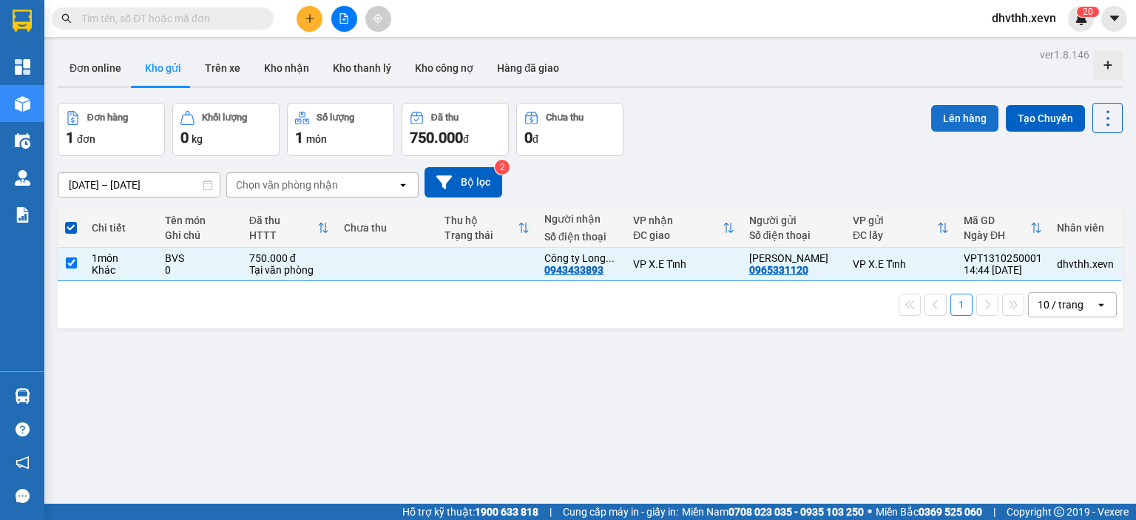
click at [936, 120] on button "Lên hàng" at bounding box center [964, 118] width 67 height 27
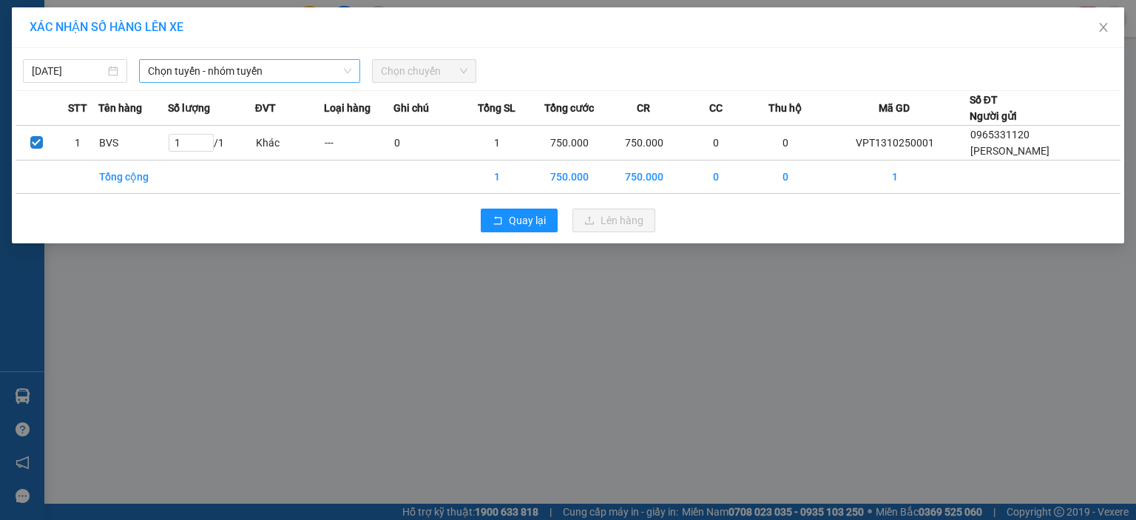
click at [325, 70] on span "Chọn tuyến - nhóm tuyến" at bounding box center [249, 71] width 203 height 22
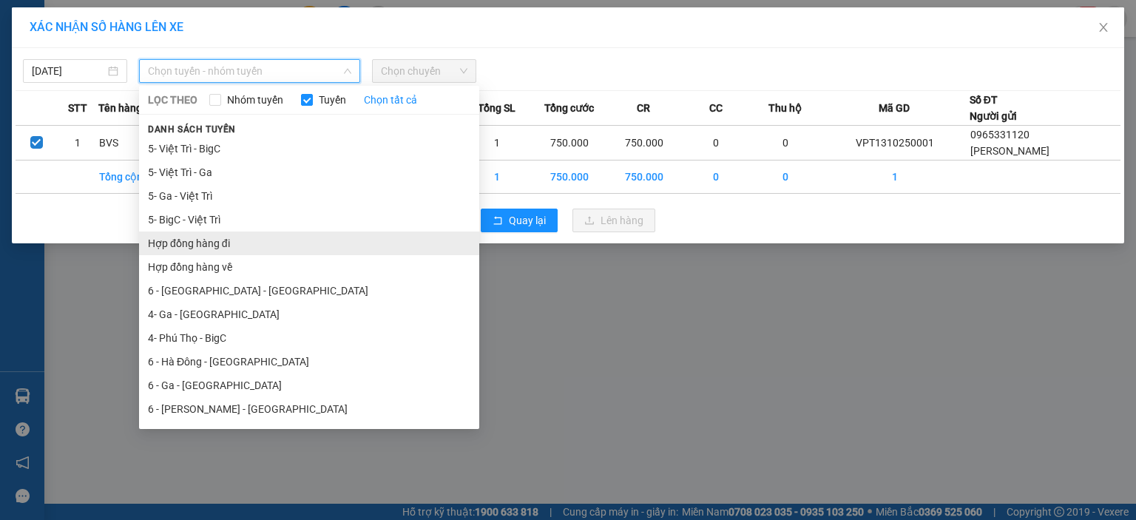
click at [237, 246] on li "Hợp đồng hàng đi" at bounding box center [309, 244] width 340 height 24
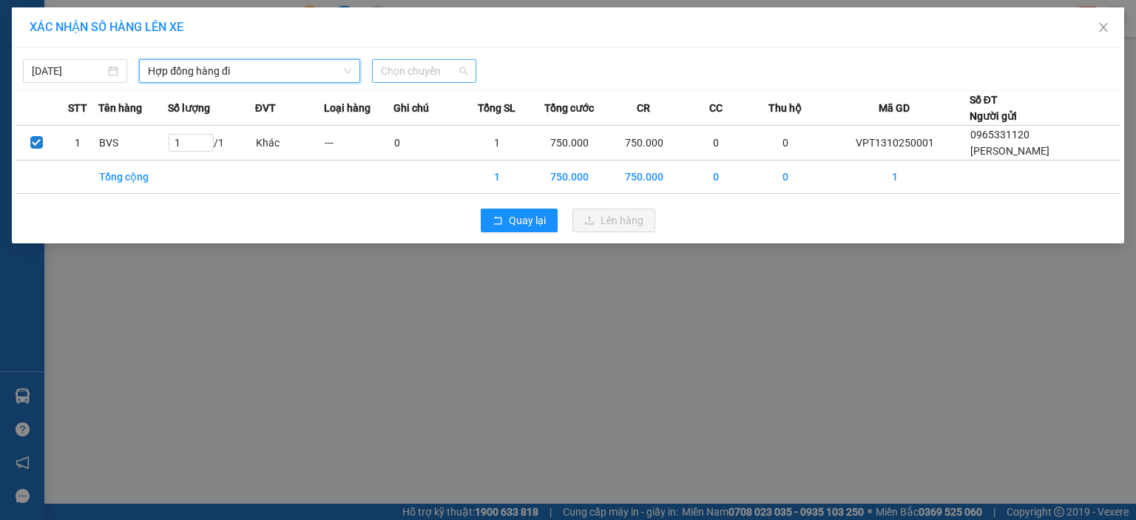
click at [435, 80] on span "Chọn chuyến" at bounding box center [424, 71] width 87 height 22
click at [615, 58] on div "13/10/2025 Hợp đồng hàng đi LỌC THEO Nhóm tuyến Tuyến Chọn tất cả Danh sách tuy…" at bounding box center [568, 67] width 1105 height 31
click at [408, 70] on span "Chọn chuyến" at bounding box center [424, 71] width 87 height 22
click at [593, 58] on div "13/10/2025 Hợp đồng hàng đi LỌC THEO Nhóm tuyến Tuyến Chọn tất cả Danh sách tuy…" at bounding box center [568, 67] width 1105 height 31
click at [435, 72] on span "Chọn chuyến" at bounding box center [424, 71] width 87 height 22
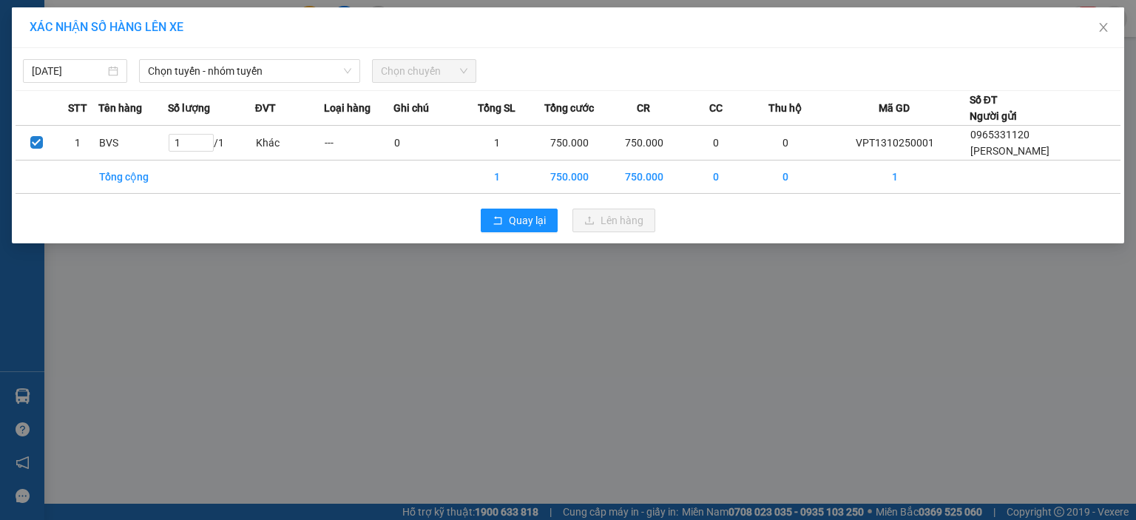
click at [644, 78] on div at bounding box center [708, 71] width 457 height 24
click at [281, 70] on span "Chọn tuyến - nhóm tuyến" at bounding box center [249, 71] width 203 height 22
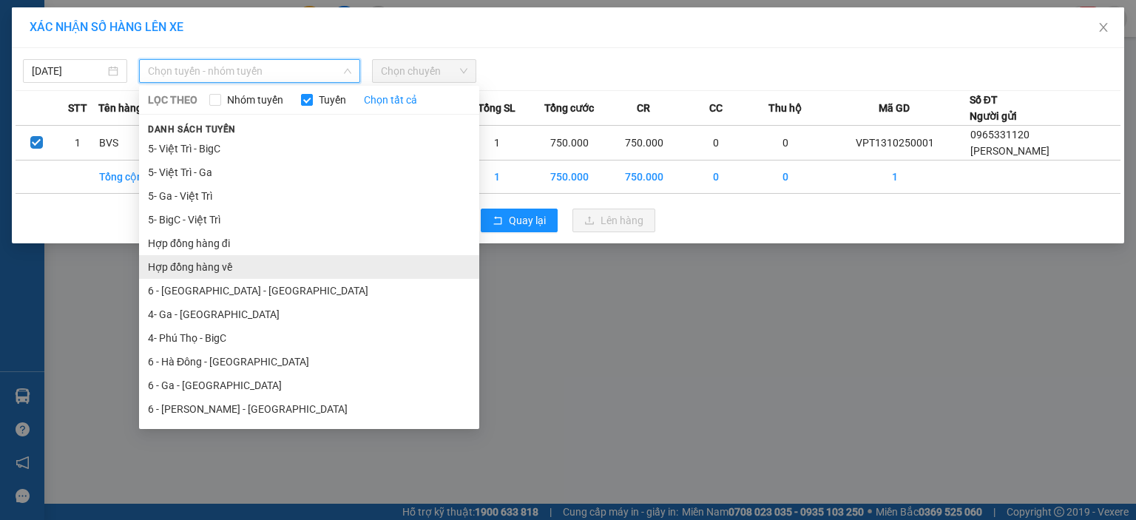
click at [200, 266] on li "Hợp đồng hàng về" at bounding box center [309, 267] width 340 height 24
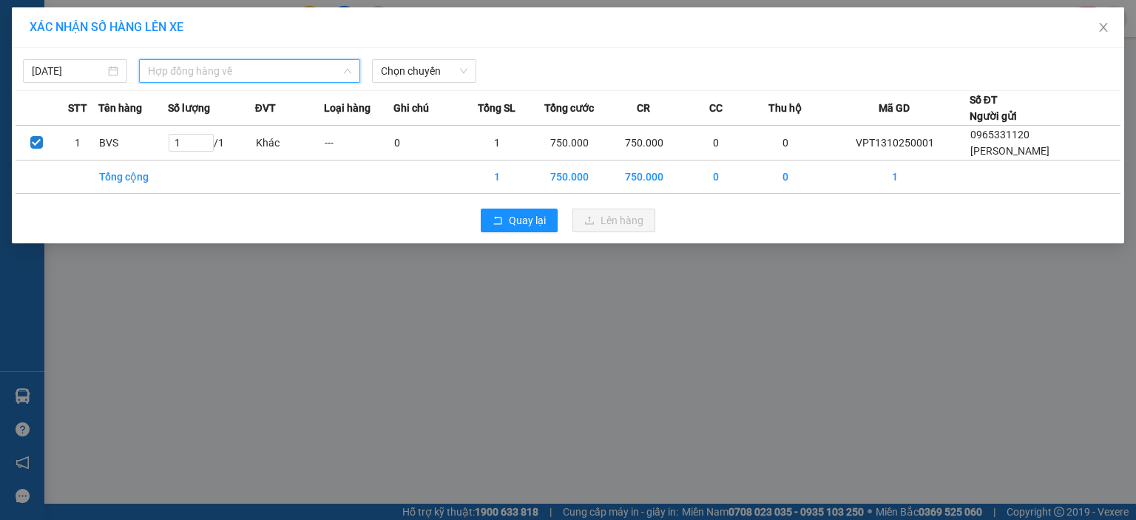
click at [232, 79] on span "Hợp đồng hàng về" at bounding box center [249, 71] width 203 height 22
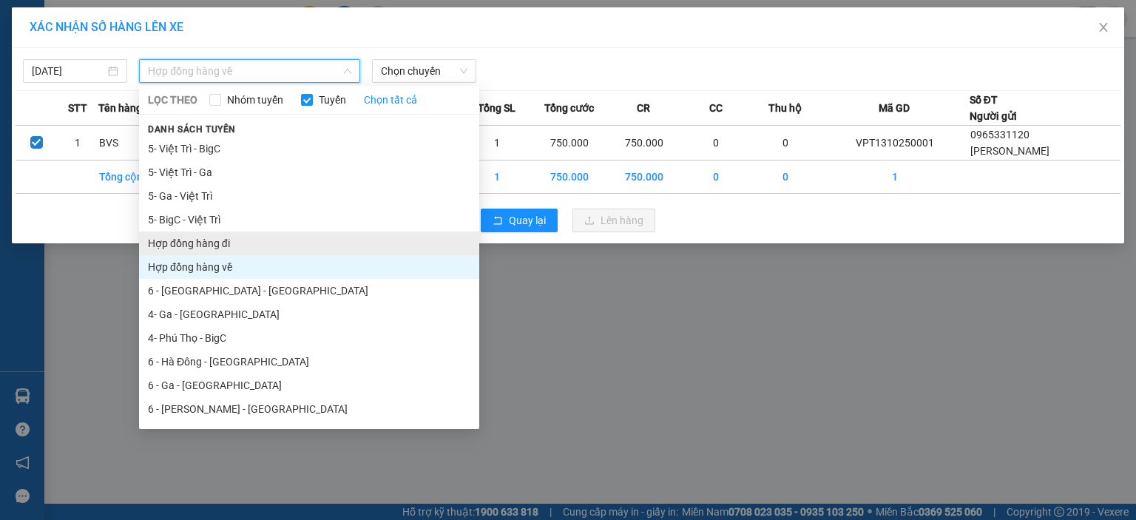
click at [210, 243] on li "Hợp đồng hàng đi" at bounding box center [309, 244] width 340 height 24
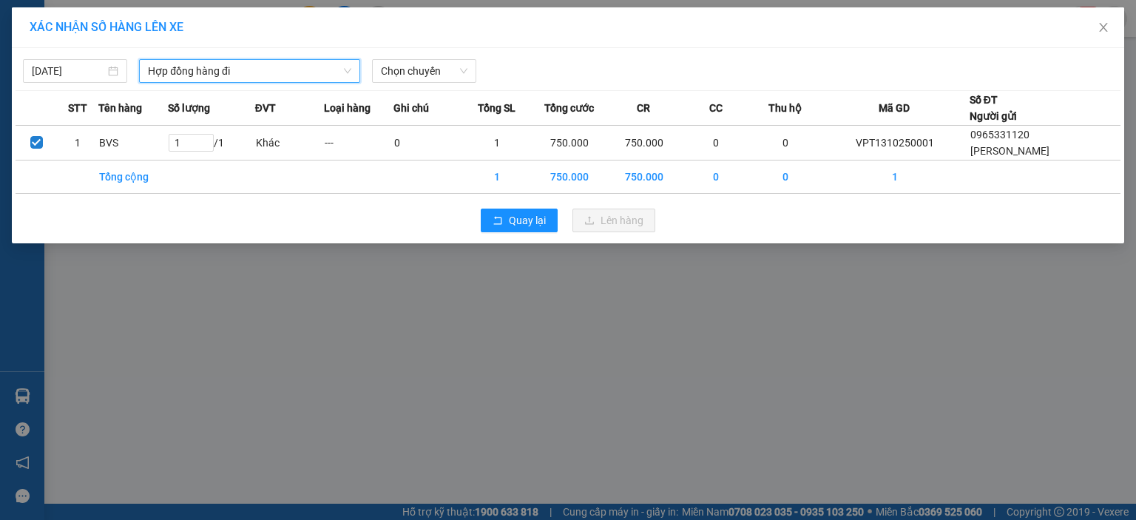
click at [352, 70] on div "Hợp đồng hàng đi" at bounding box center [249, 71] width 221 height 24
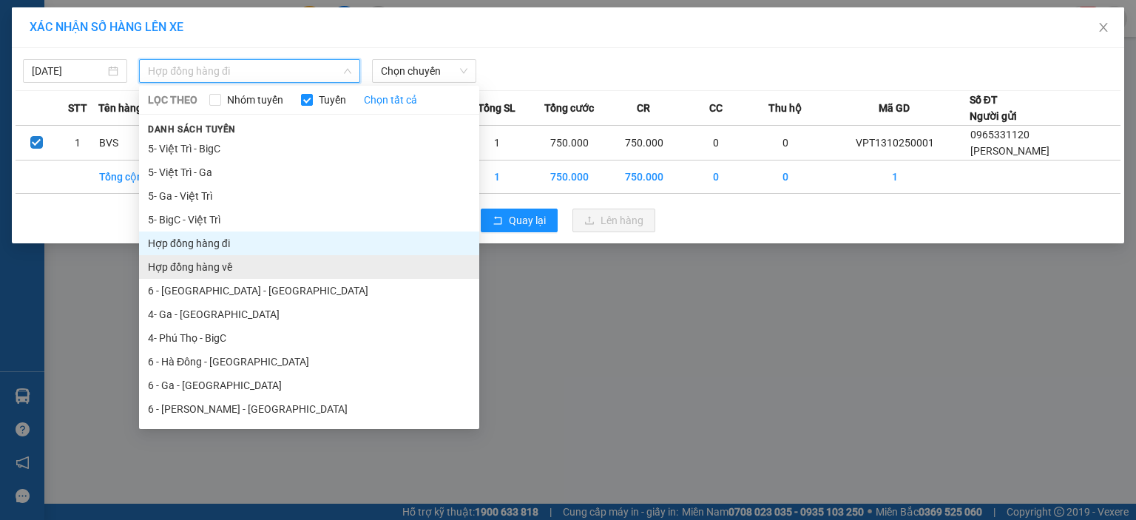
click at [249, 269] on li "Hợp đồng hàng về" at bounding box center [309, 267] width 340 height 24
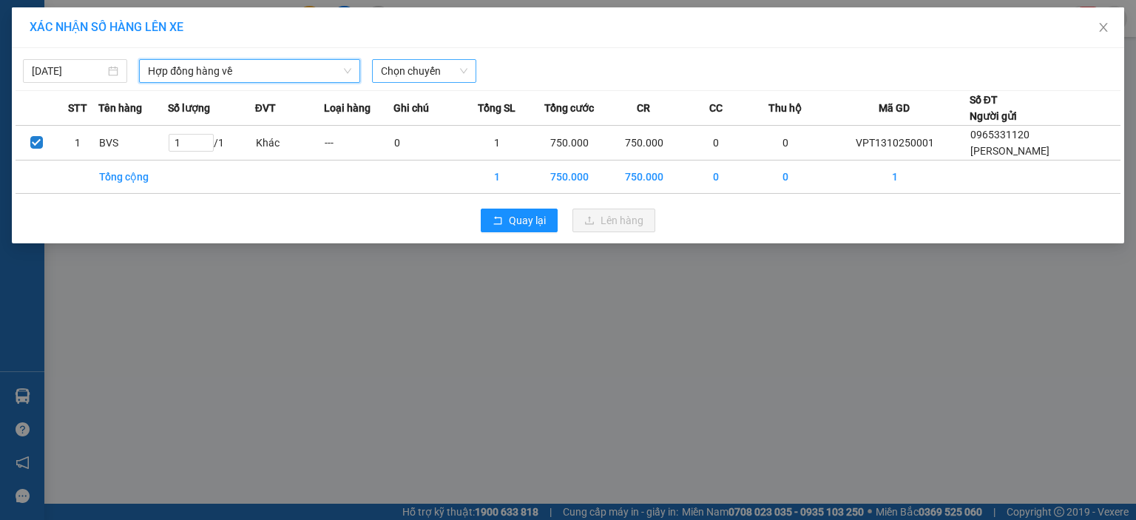
click at [397, 70] on span "Chọn chuyến" at bounding box center [424, 71] width 87 height 22
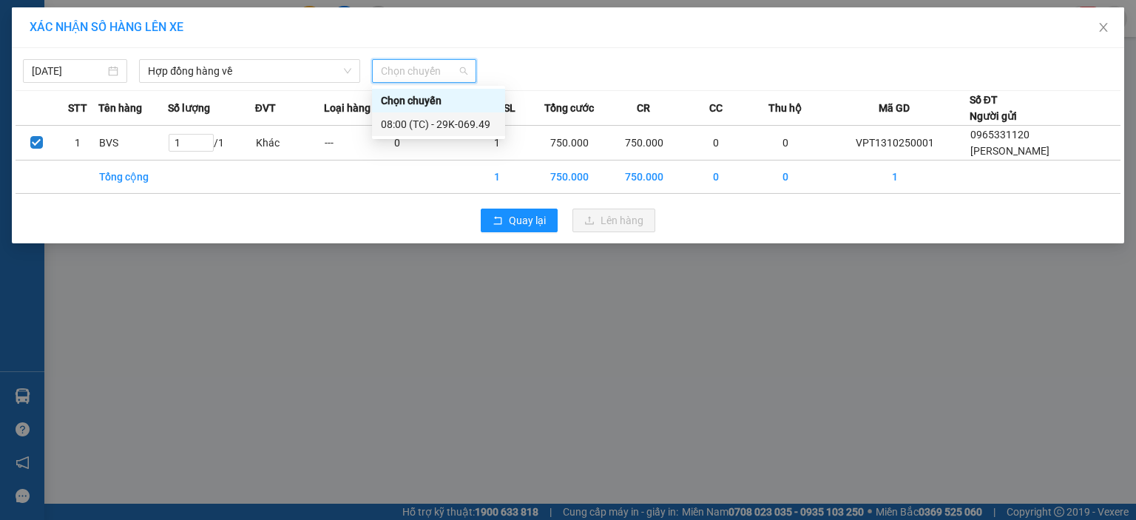
drag, startPoint x: 555, startPoint y: 48, endPoint x: 506, endPoint y: 58, distance: 49.9
click at [555, 49] on div "[DATE] Hợp đồng hàng về LỌC THEO Nhóm tuyến Tuyến Chọn tất cả Danh sách tuyến 5…" at bounding box center [568, 145] width 1112 height 195
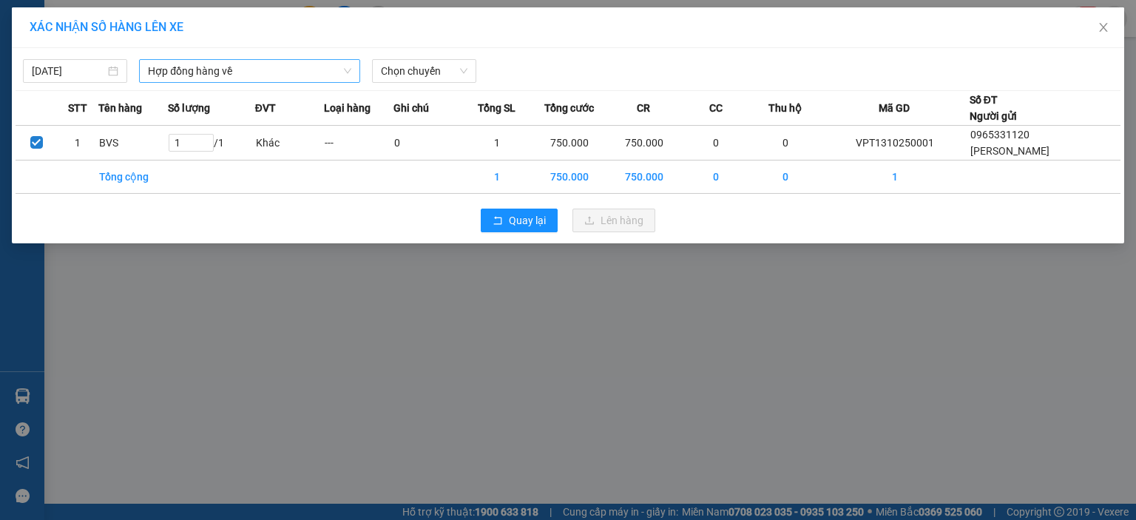
click at [344, 67] on icon "down" at bounding box center [347, 71] width 9 height 9
click at [320, 67] on span "Hợp đồng hàng về" at bounding box center [249, 71] width 203 height 22
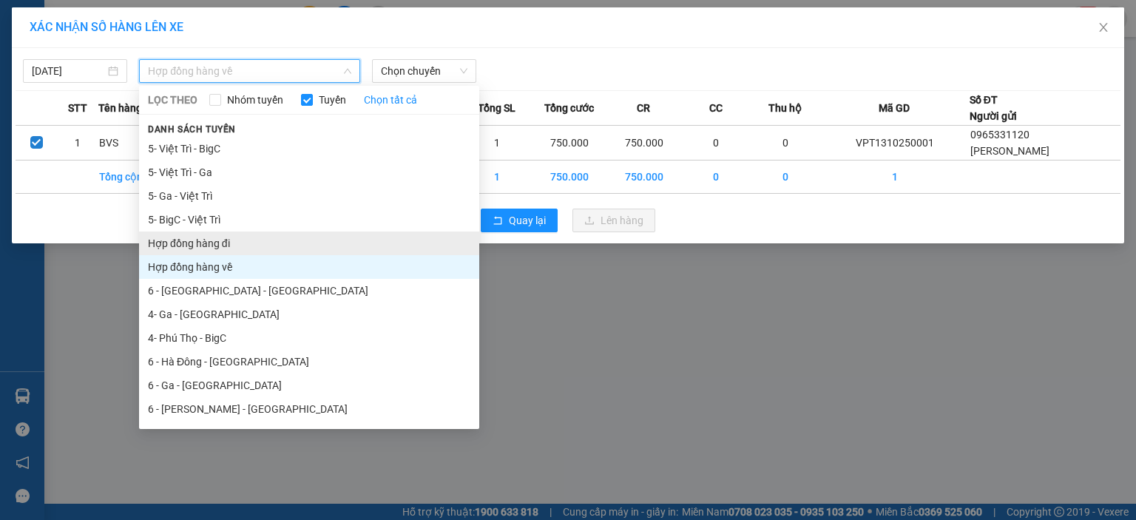
click at [219, 240] on li "Hợp đồng hàng đi" at bounding box center [309, 244] width 340 height 24
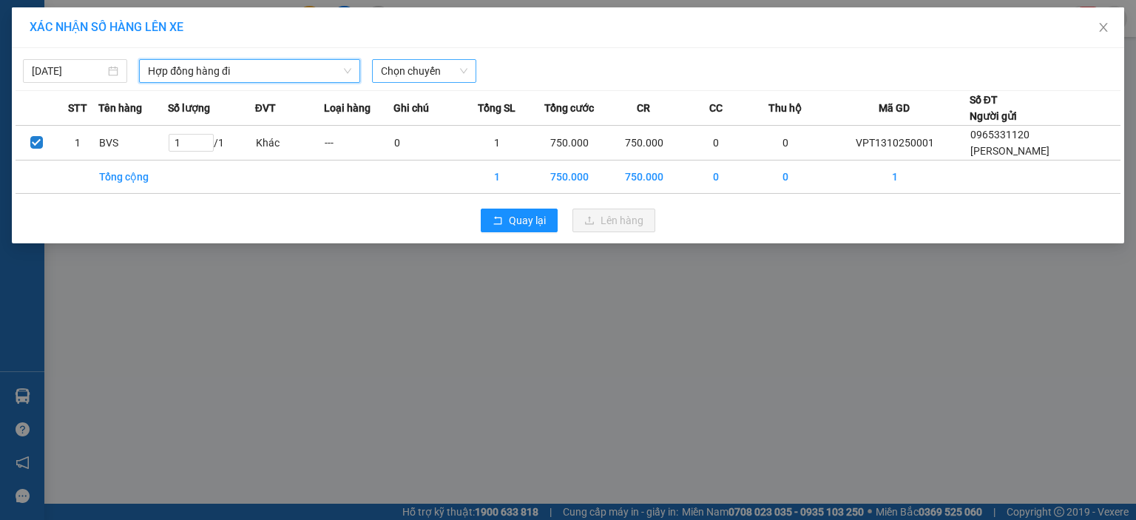
click at [399, 77] on span "Chọn chuyến" at bounding box center [424, 71] width 87 height 22
click at [318, 73] on span "Hợp đồng hàng đi" at bounding box center [249, 71] width 203 height 22
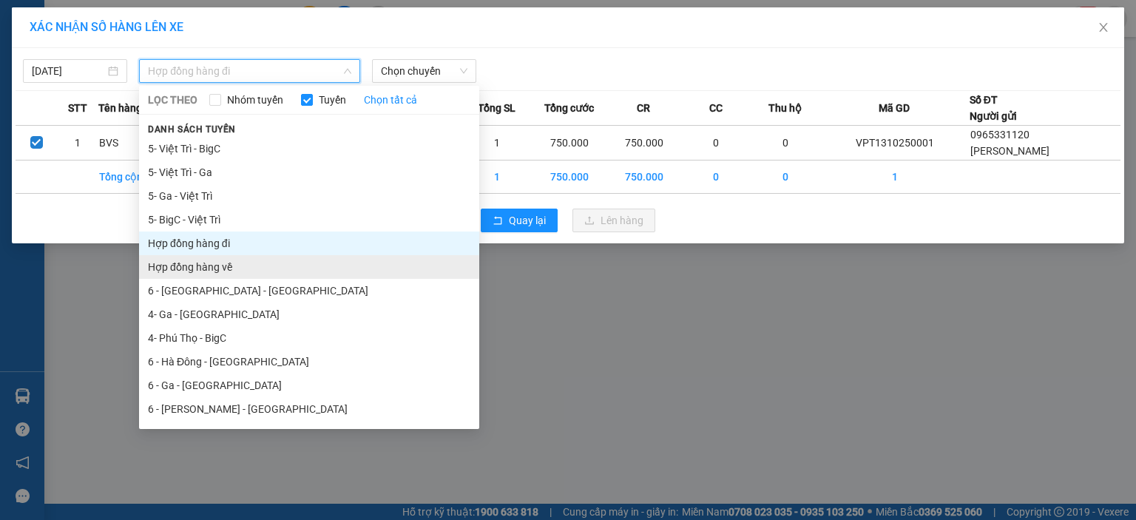
click at [235, 265] on li "Hợp đồng hàng về" at bounding box center [309, 267] width 340 height 24
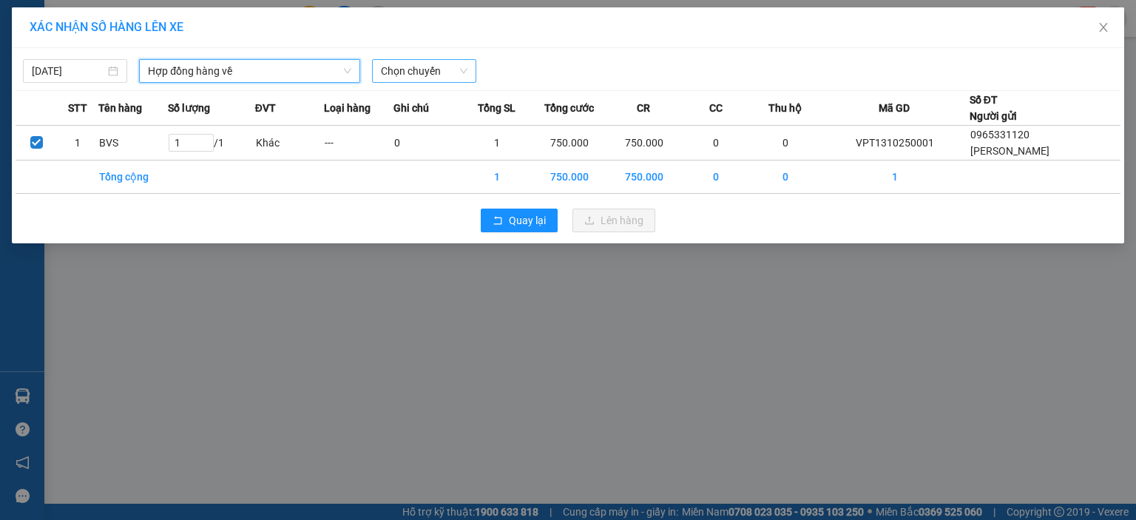
click at [451, 73] on span "Chọn chuyến" at bounding box center [424, 71] width 87 height 22
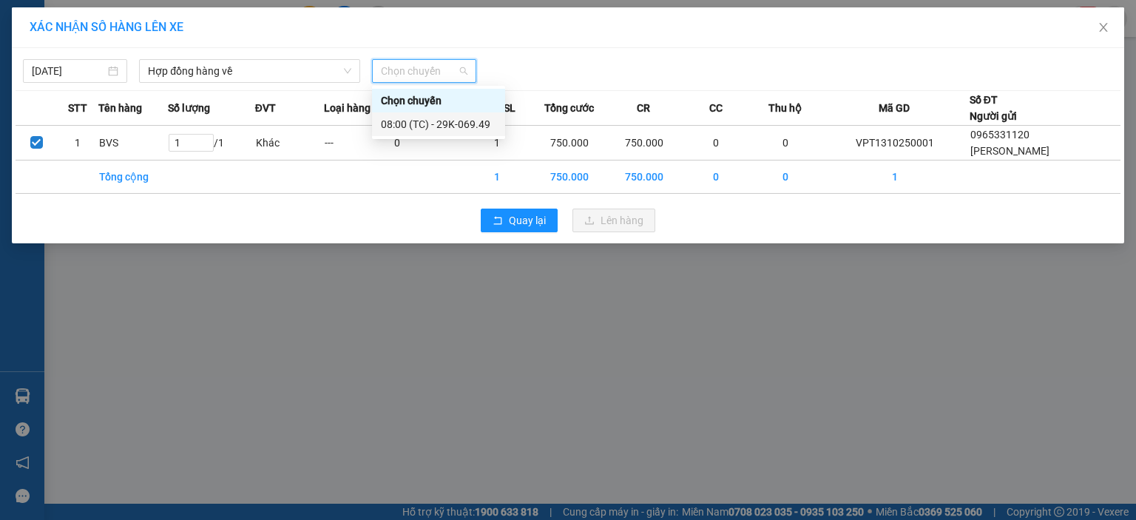
click at [428, 129] on div "08:00 (TC) - 29K-069.49" at bounding box center [438, 124] width 115 height 16
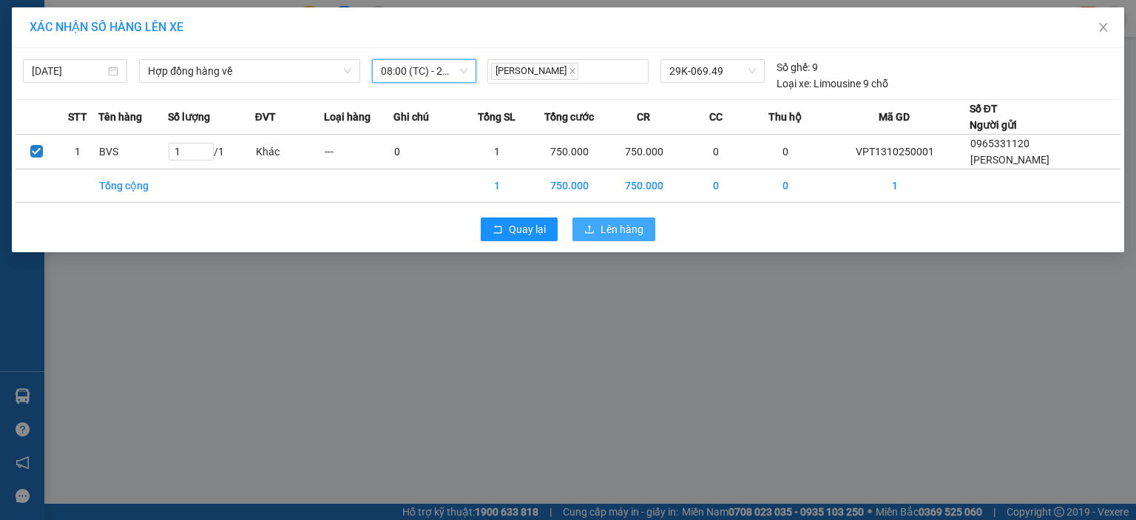
click at [621, 234] on span "Lên hàng" at bounding box center [622, 229] width 43 height 16
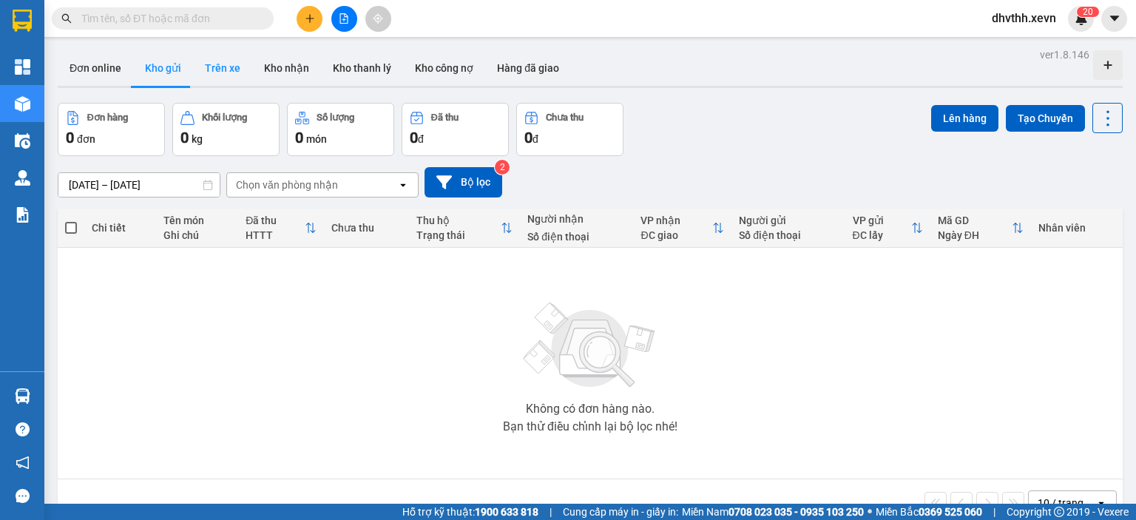
click at [224, 72] on button "Trên xe" at bounding box center [222, 68] width 59 height 36
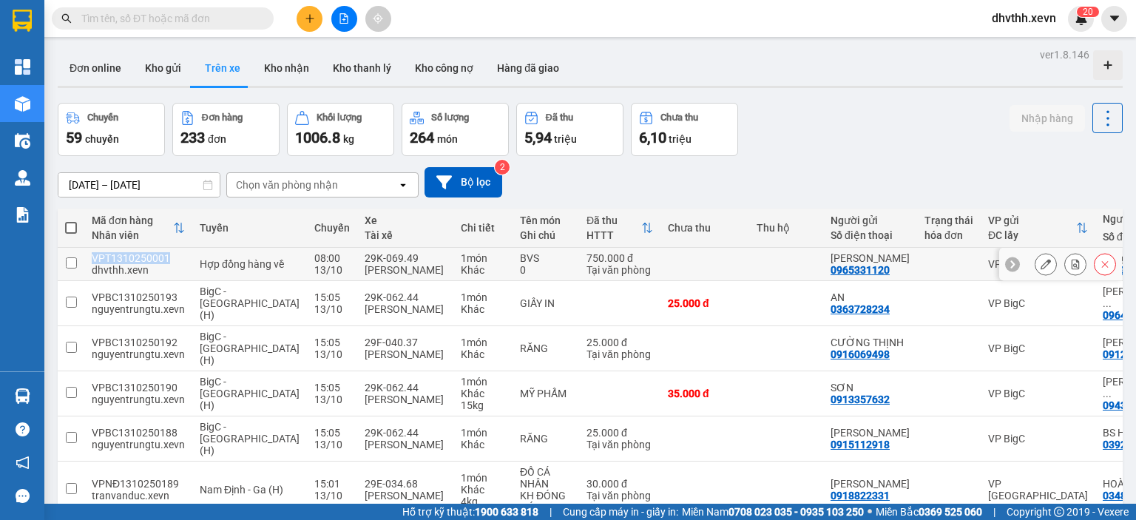
drag, startPoint x: 170, startPoint y: 252, endPoint x: 91, endPoint y: 254, distance: 79.2
click at [91, 254] on td "VPT1310250001 dhvthh.xevn" at bounding box center [138, 264] width 108 height 33
checkbox input "true"
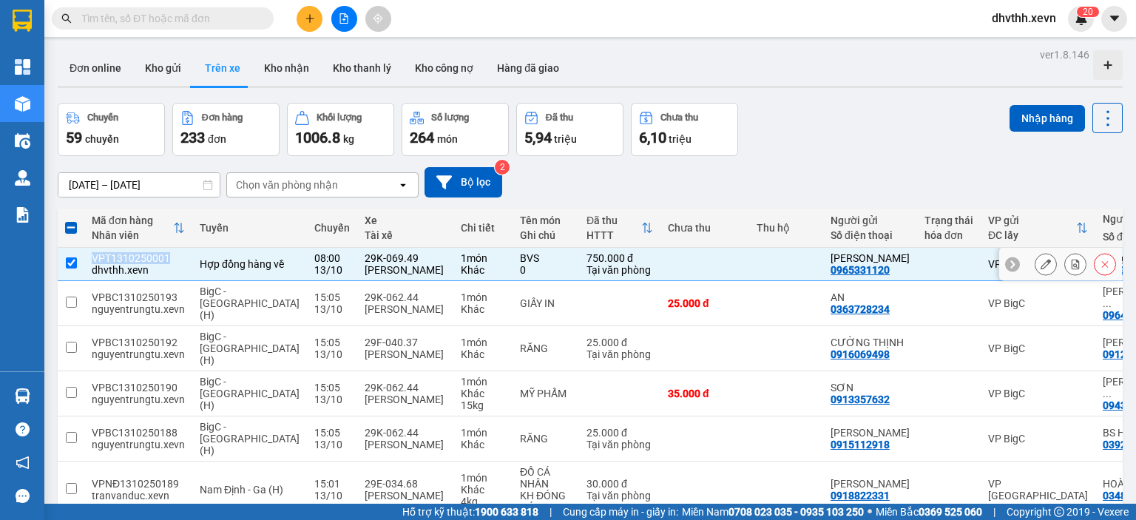
copy div "VPT1310250001"
click at [178, 69] on button "Kho gửi" at bounding box center [163, 68] width 60 height 36
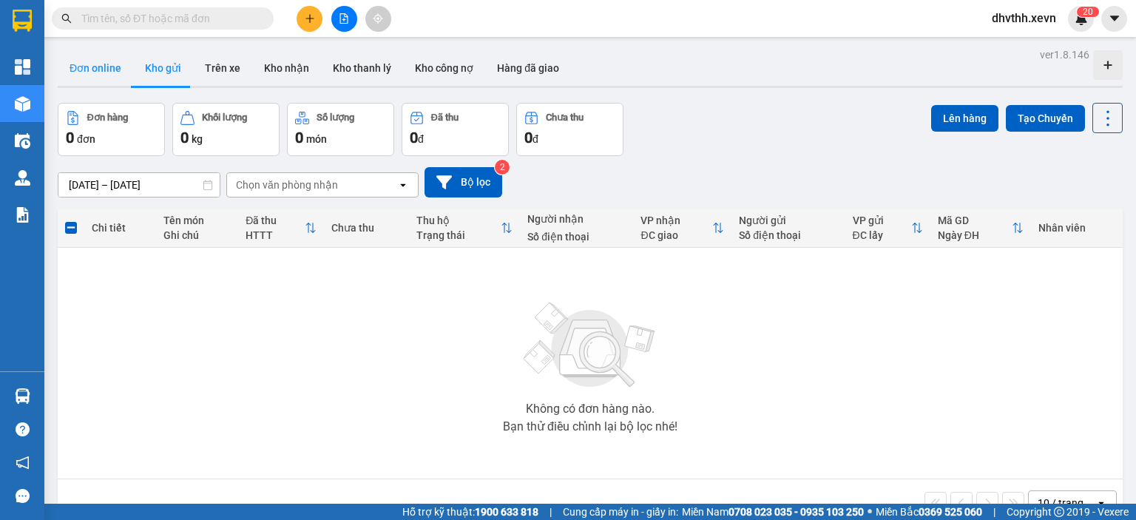
click at [104, 68] on button "Đơn online" at bounding box center [95, 68] width 75 height 36
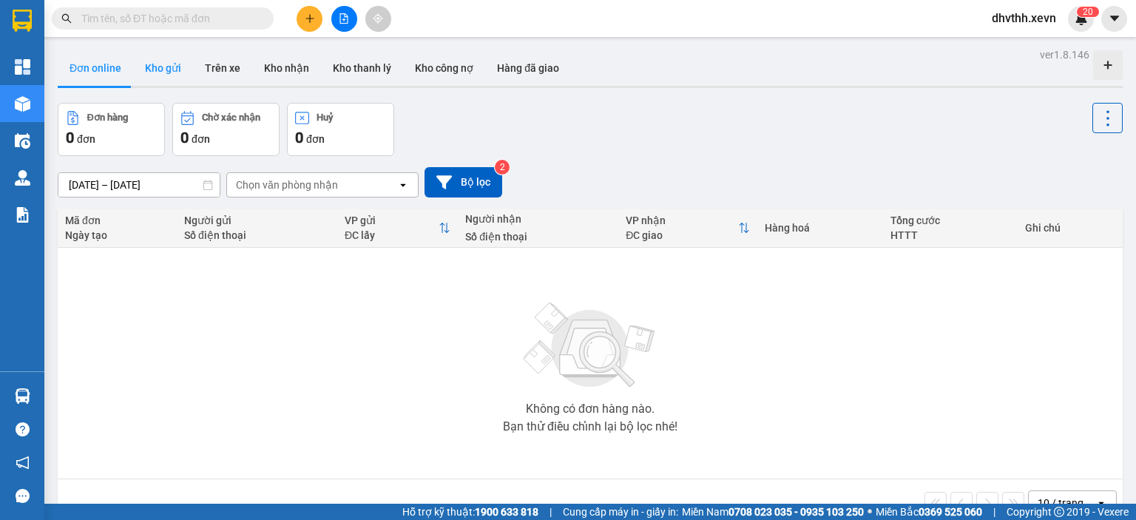
click at [165, 73] on button "Kho gửi" at bounding box center [163, 68] width 60 height 36
type input "[DATE] – [DATE]"
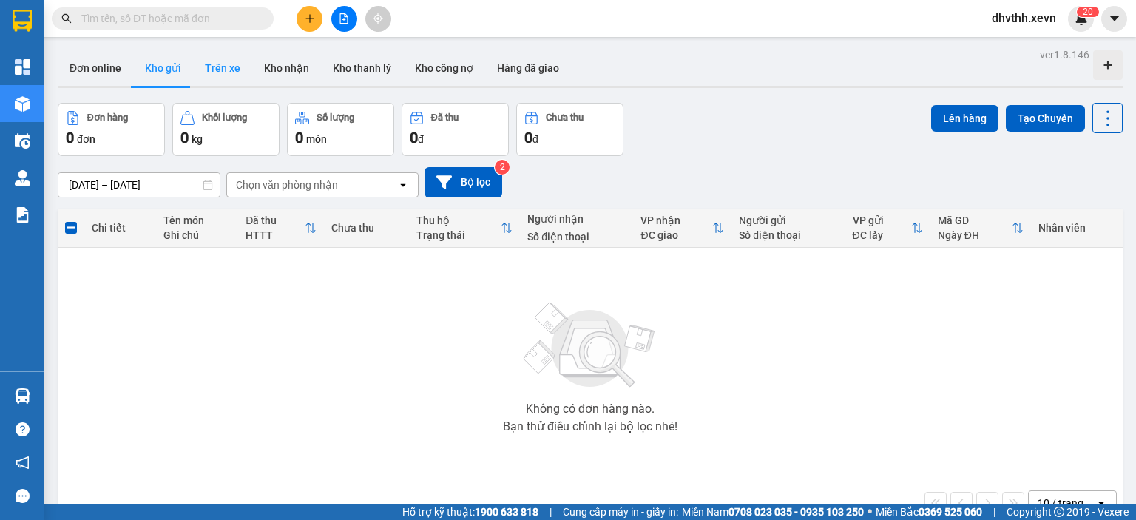
click at [226, 66] on button "Trên xe" at bounding box center [222, 68] width 59 height 36
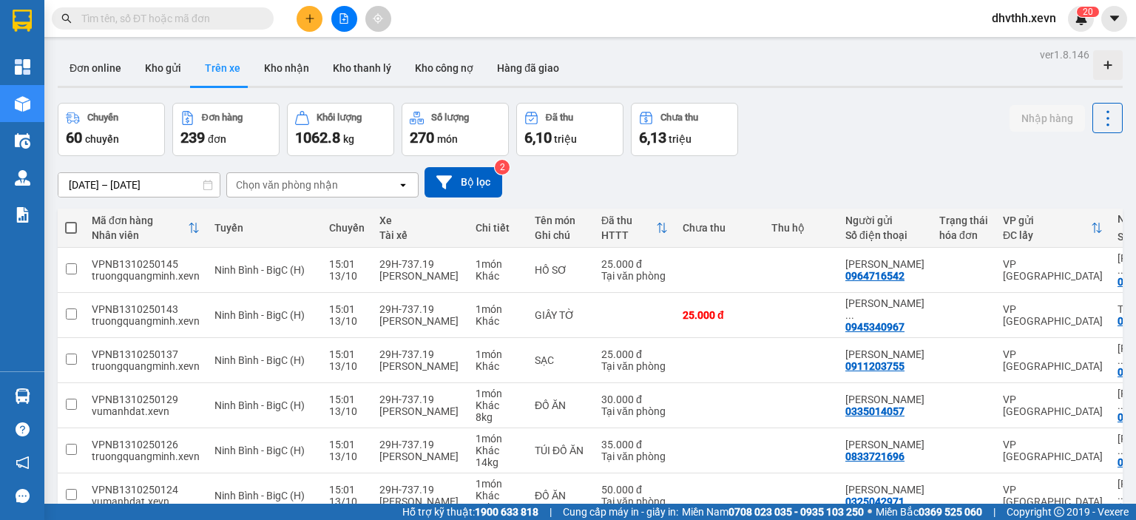
click at [183, 17] on input "text" at bounding box center [168, 18] width 175 height 16
paste input "VPT1310250001"
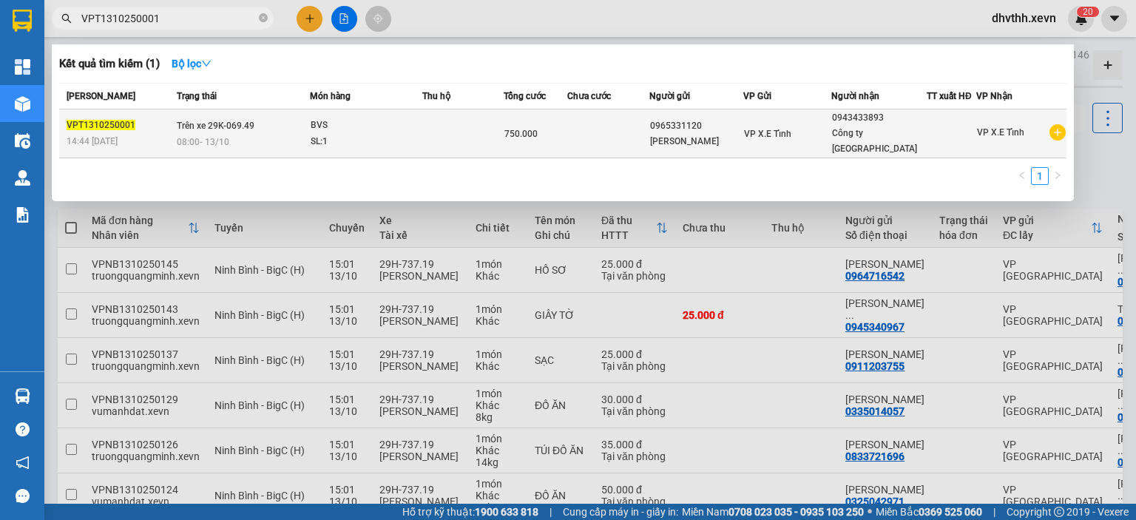
type input "VPT1310250001"
click at [121, 133] on div "14:44 [DATE]" at bounding box center [120, 141] width 106 height 16
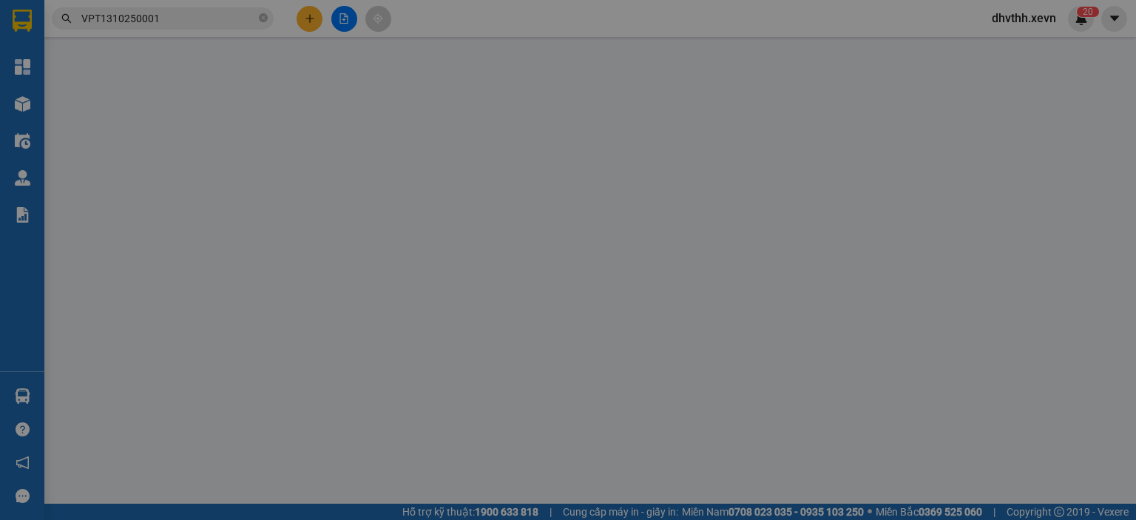
type input "0965331120"
type input "[PERSON_NAME]"
type input "0943433893"
type input "Công ty [GEOGRAPHIC_DATA]"
type input "Phường Hoàng Liệt, [GEOGRAPHIC_DATA]"
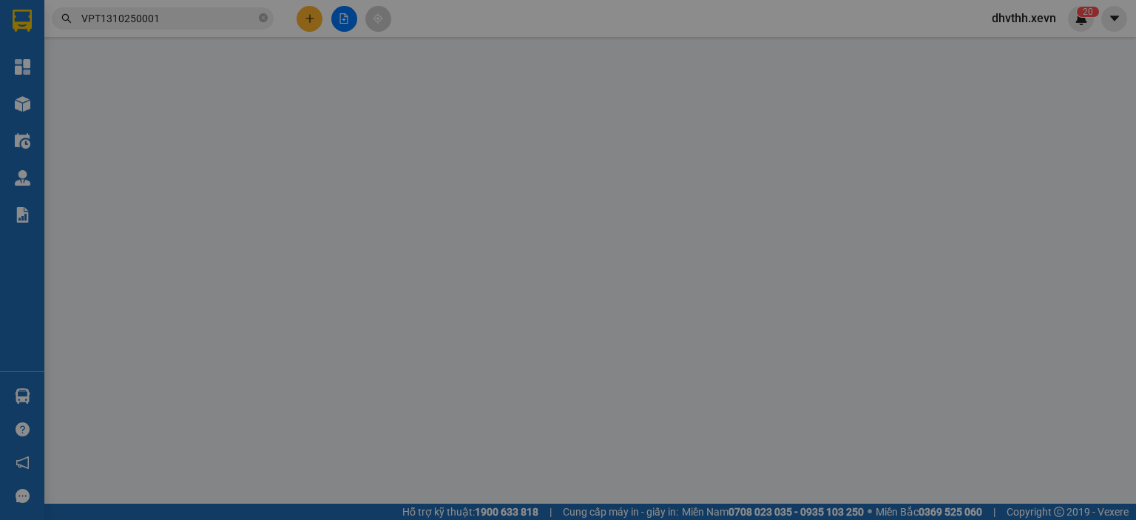
type input "0"
type input "750.000"
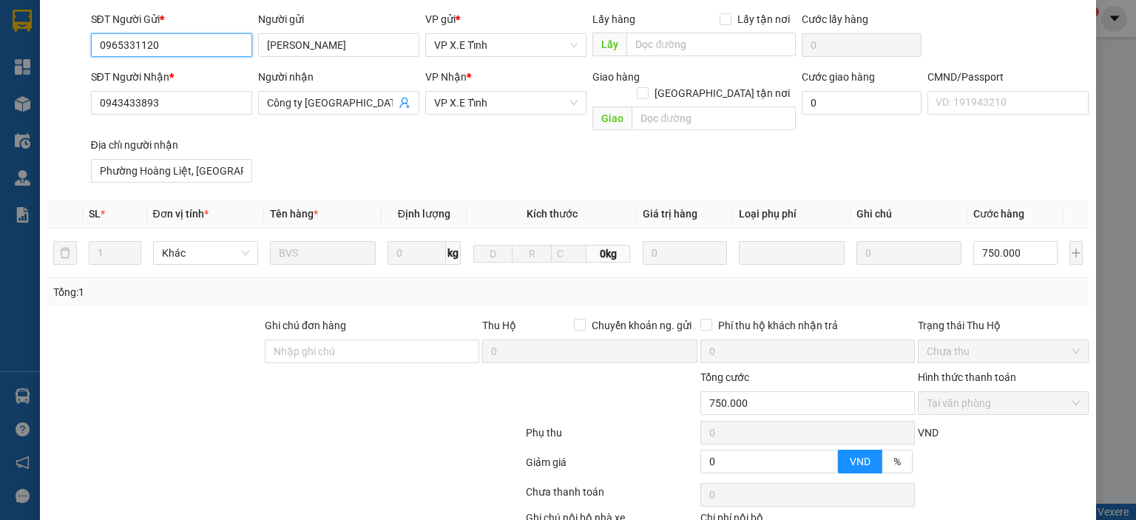
scroll to position [205, 0]
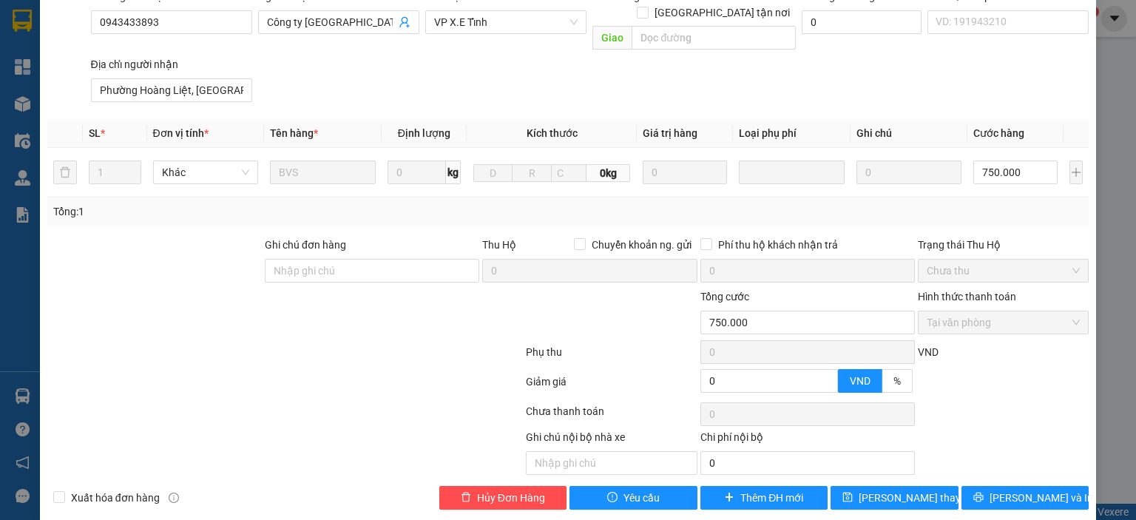
drag, startPoint x: 467, startPoint y: 307, endPoint x: 491, endPoint y: 313, distance: 24.4
click at [468, 307] on div at bounding box center [438, 314] width 174 height 52
click at [983, 493] on icon "printer" at bounding box center [978, 498] width 10 height 10
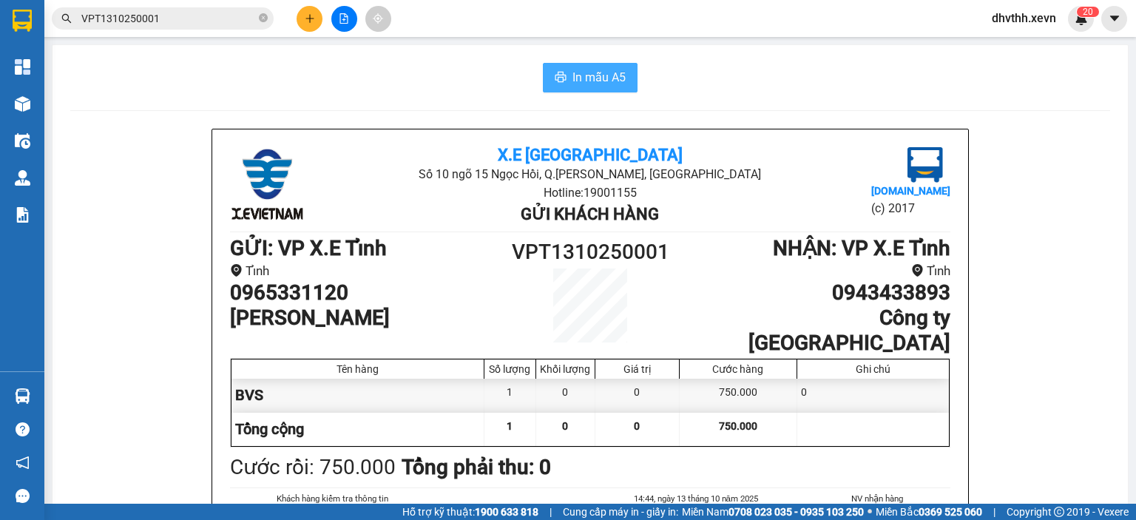
click at [601, 74] on span "In mẫu A5" at bounding box center [599, 77] width 53 height 18
